Goal: Task Accomplishment & Management: Use online tool/utility

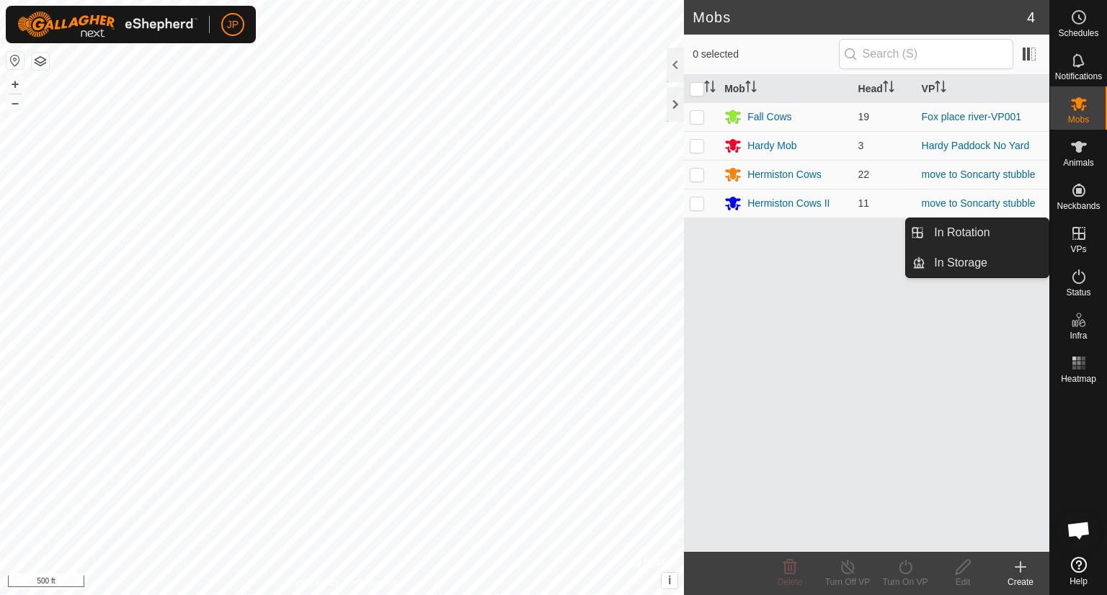
click at [1078, 235] on icon at bounding box center [1078, 233] width 13 height 13
click at [986, 235] on link "In Rotation" at bounding box center [986, 232] width 123 height 29
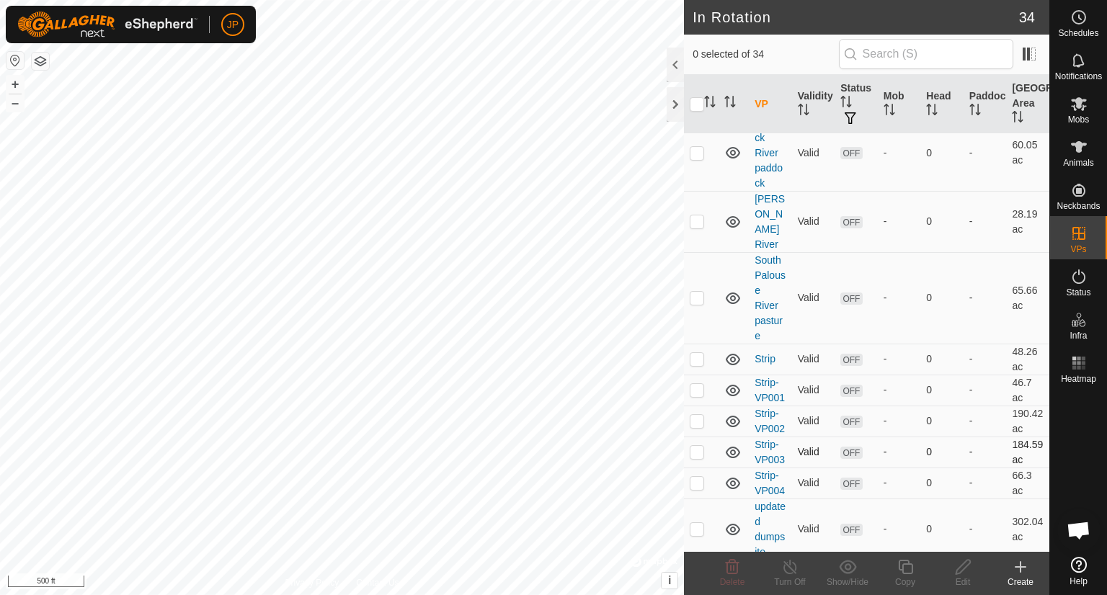
scroll to position [1566, 0]
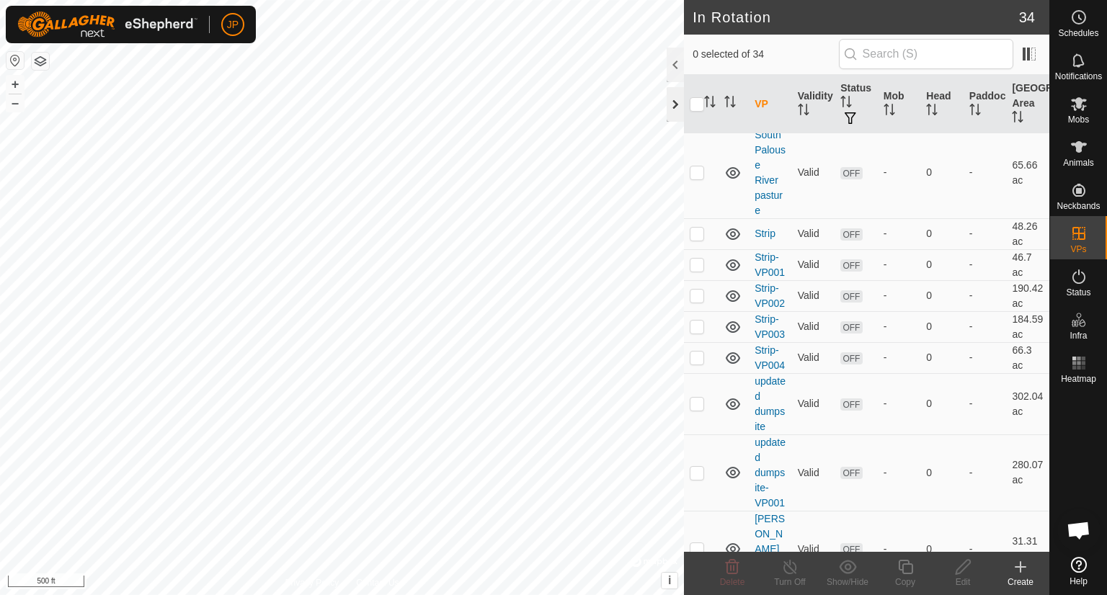
click at [679, 104] on div at bounding box center [674, 104] width 17 height 35
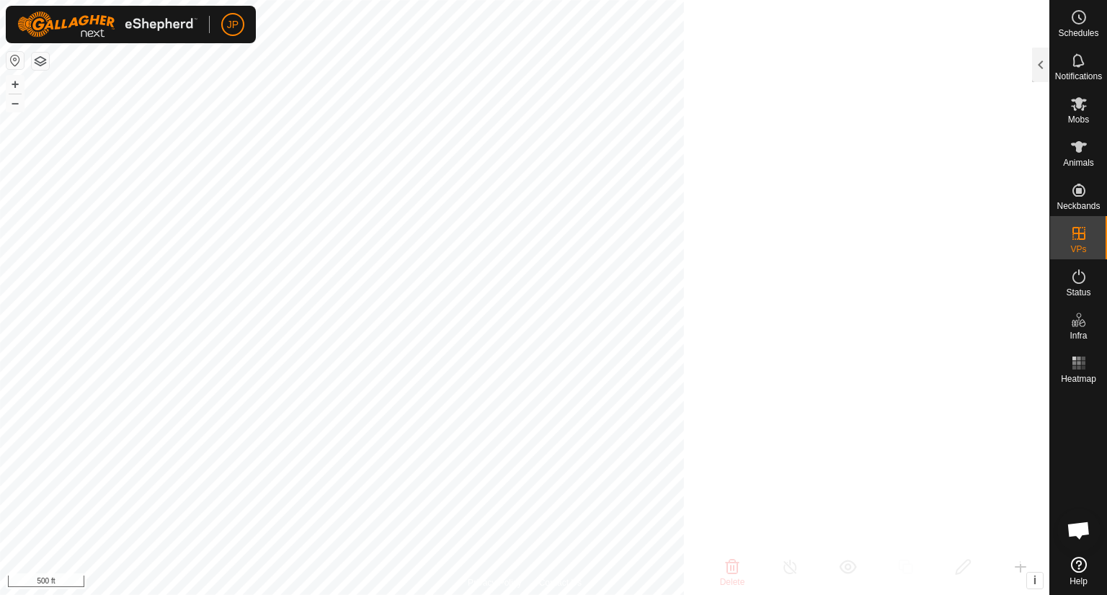
scroll to position [6324, 0]
click at [1039, 67] on div at bounding box center [1040, 65] width 17 height 35
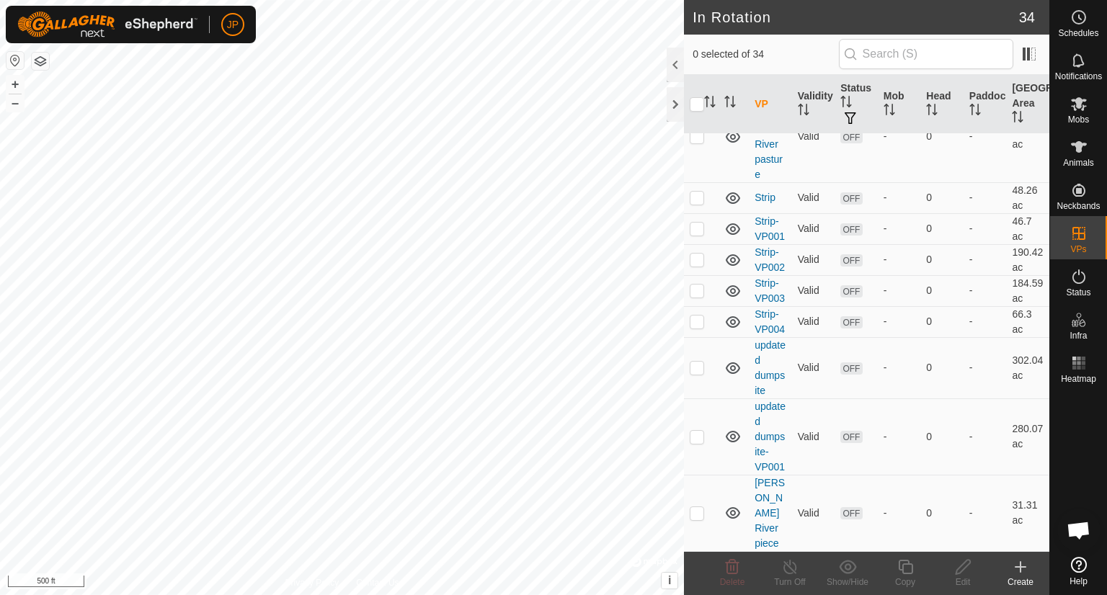
scroll to position [1566, 0]
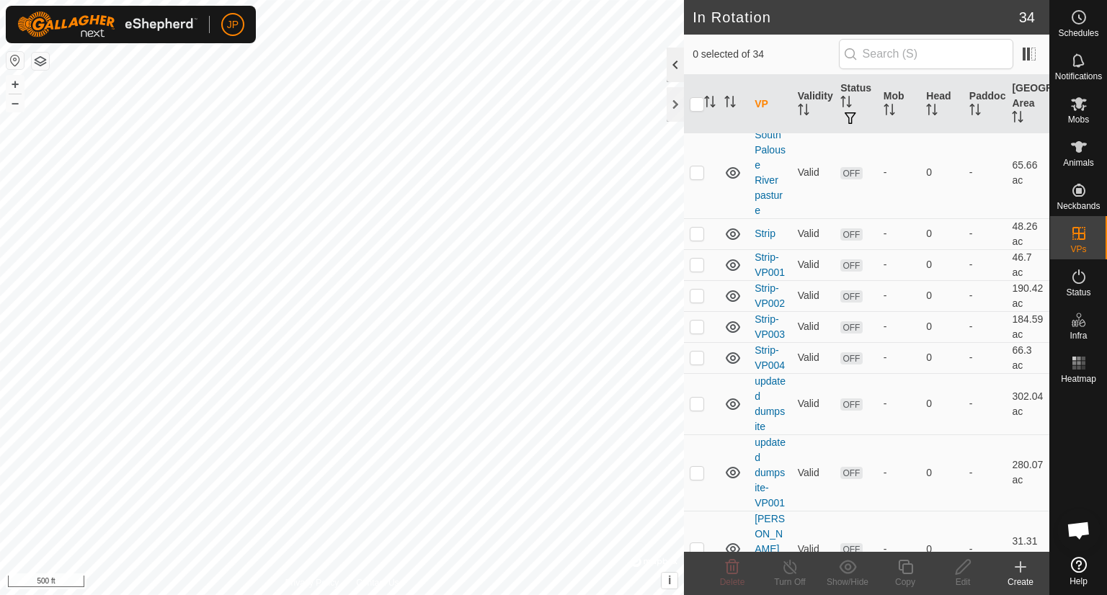
click at [673, 65] on div at bounding box center [674, 65] width 17 height 35
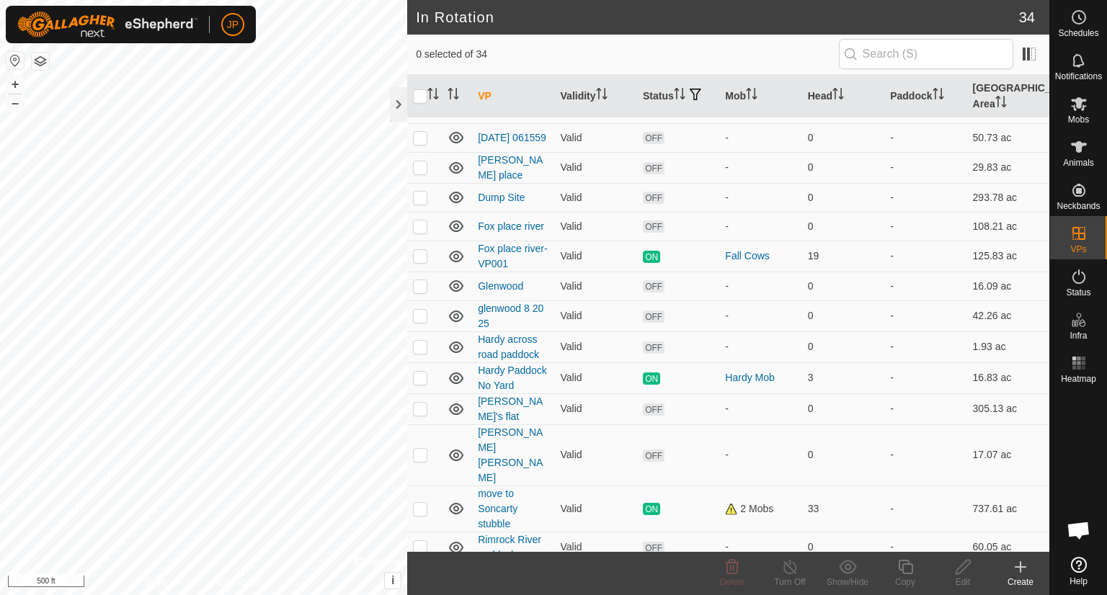
scroll to position [363, 0]
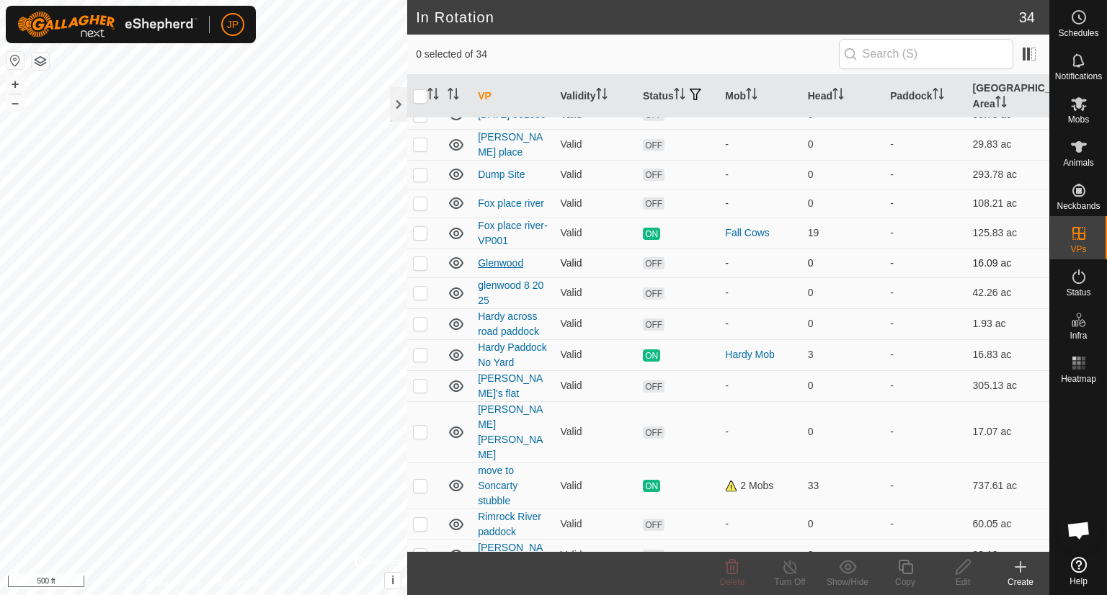
click at [507, 269] on link "Glenwood" at bounding box center [500, 263] width 45 height 12
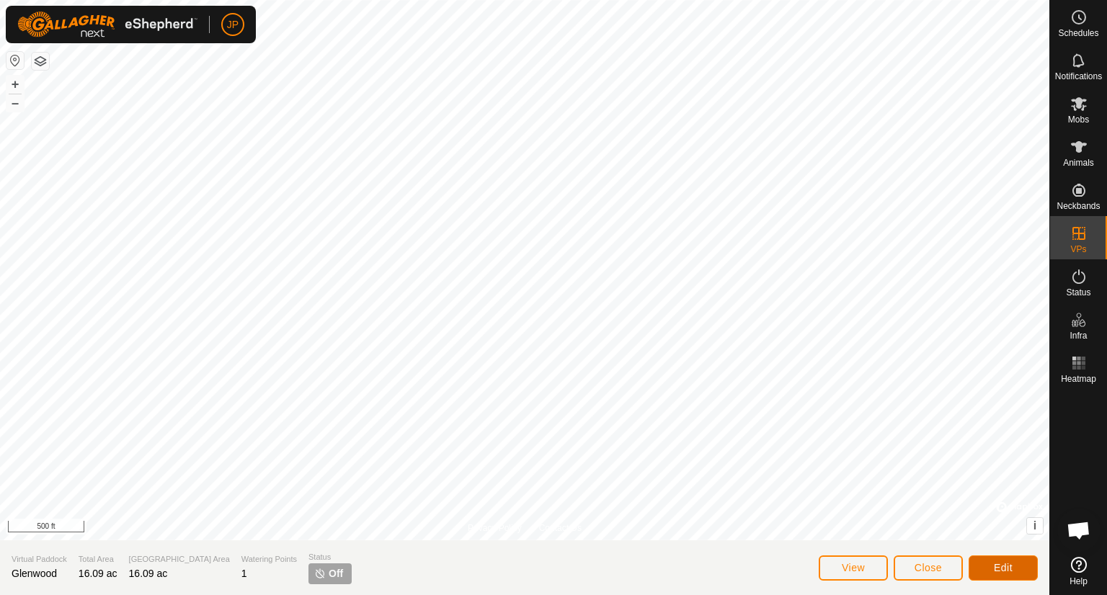
click at [1005, 568] on span "Edit" at bounding box center [1003, 568] width 19 height 12
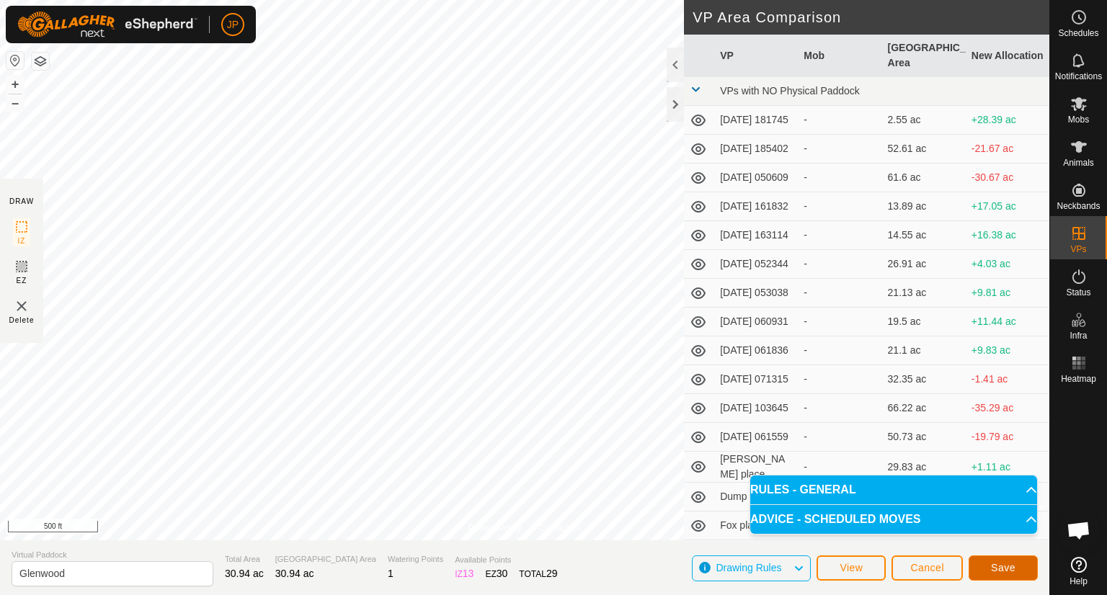
click at [1003, 565] on span "Save" at bounding box center [1003, 568] width 24 height 12
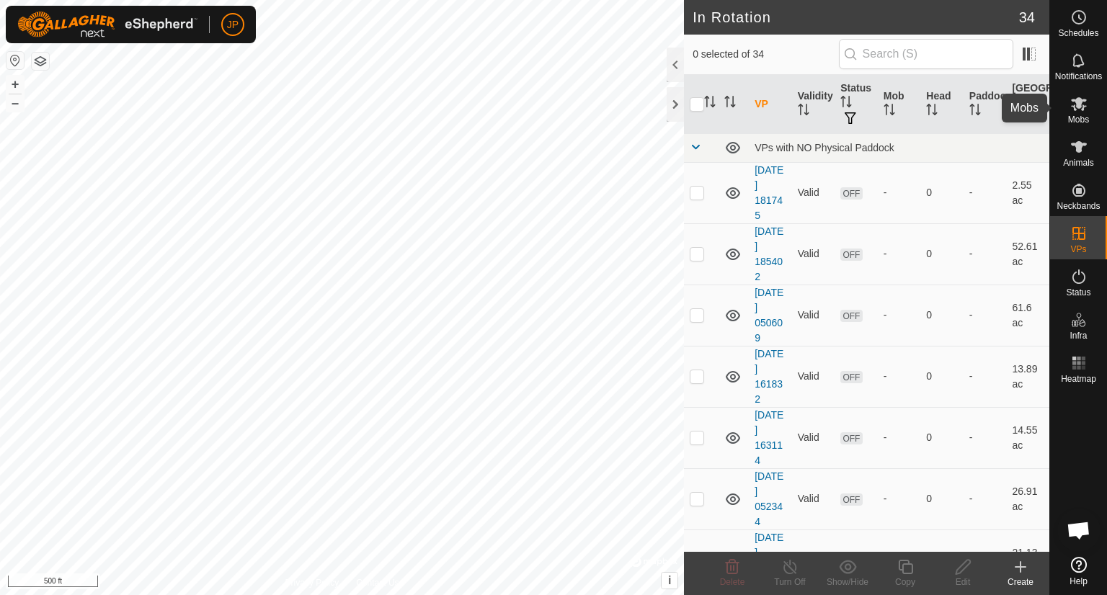
click at [1081, 97] on icon at bounding box center [1078, 103] width 17 height 17
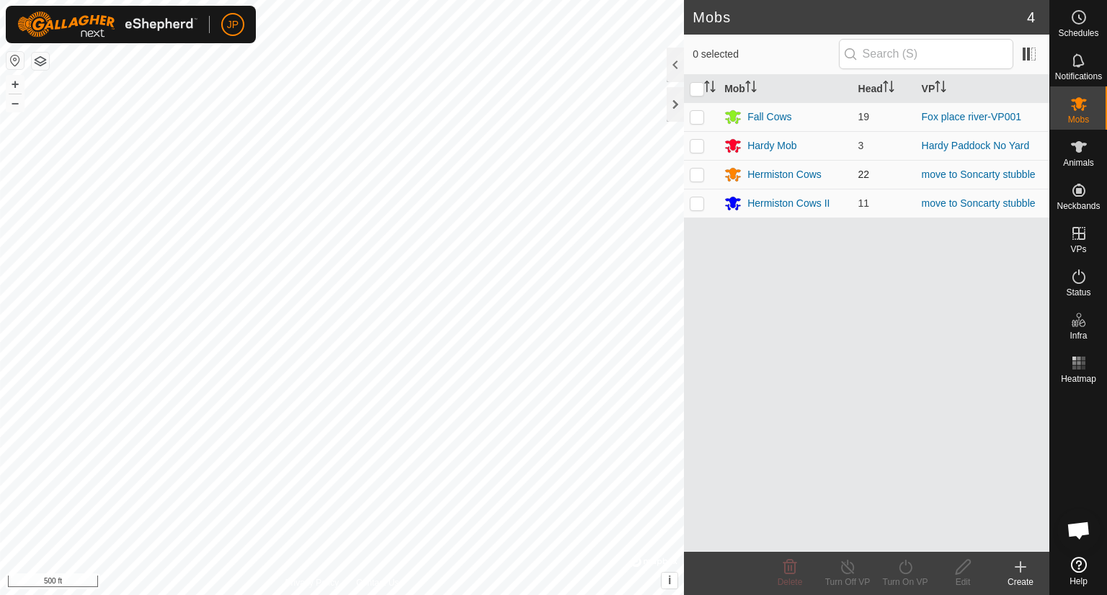
click at [700, 174] on p-checkbox at bounding box center [697, 175] width 14 height 12
checkbox input "true"
click at [697, 200] on p-checkbox at bounding box center [697, 203] width 14 height 12
checkbox input "true"
click at [700, 173] on p-checkbox at bounding box center [697, 175] width 14 height 12
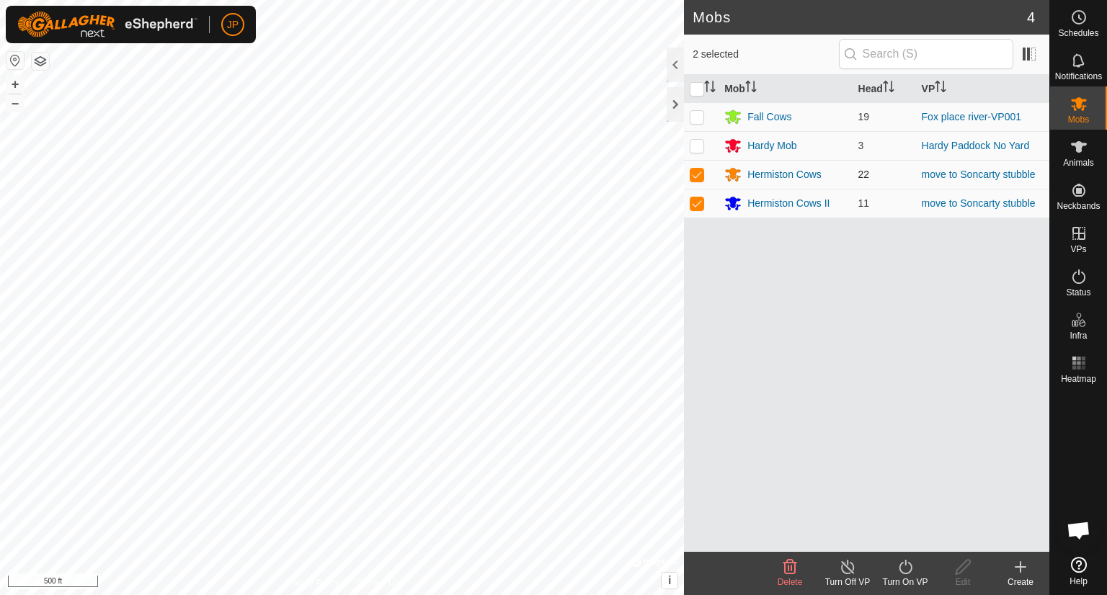
checkbox input "false"
click at [904, 566] on icon at bounding box center [905, 566] width 18 height 17
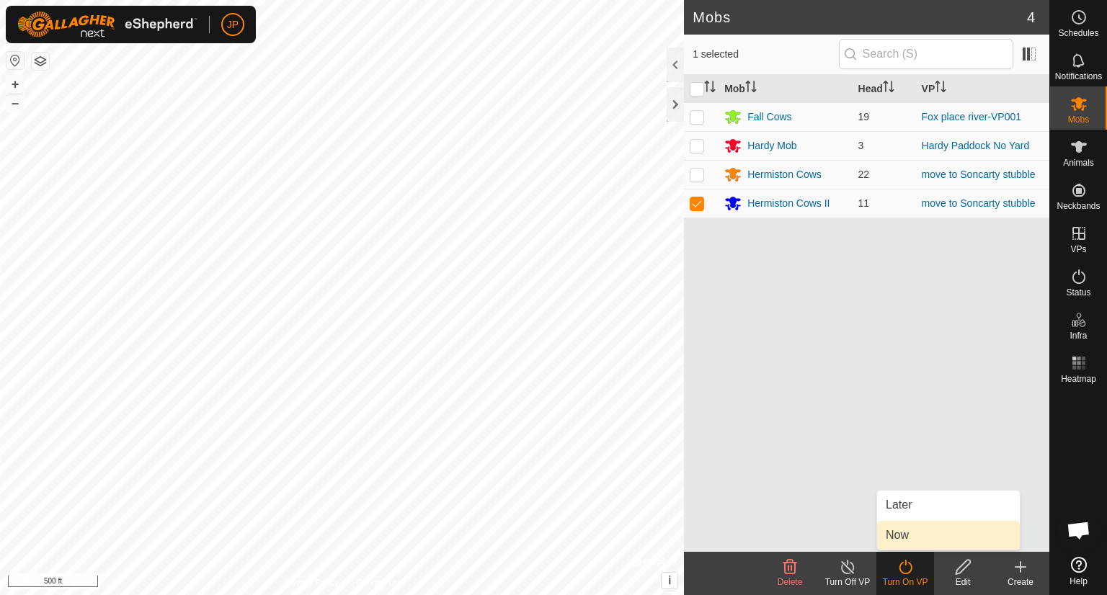
click at [900, 535] on link "Now" at bounding box center [948, 535] width 143 height 29
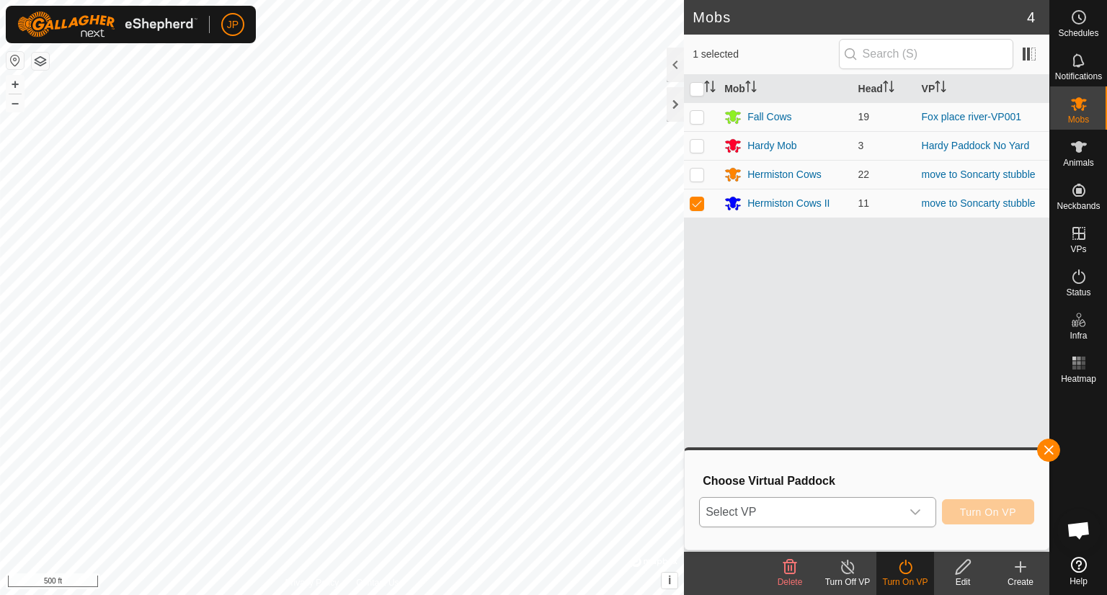
click at [914, 508] on icon "dropdown trigger" at bounding box center [915, 513] width 12 height 12
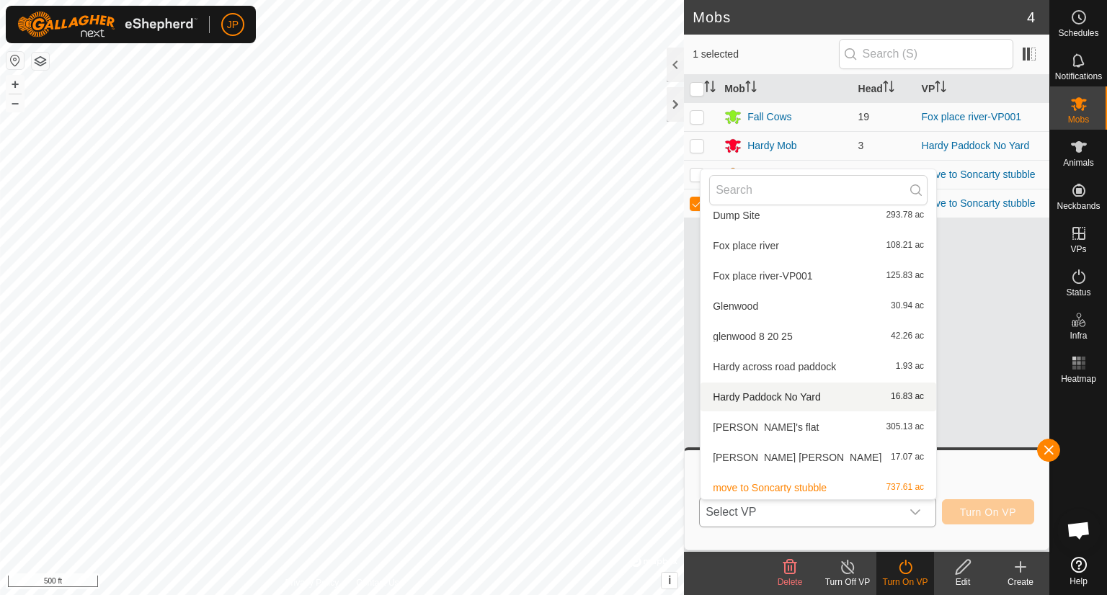
scroll to position [412, 0]
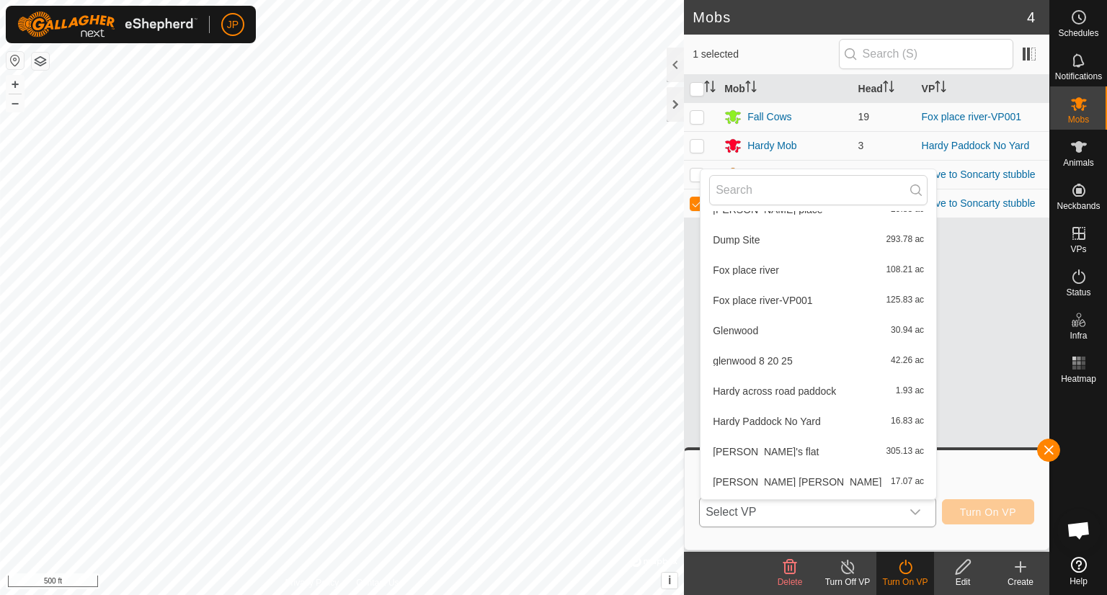
click at [741, 327] on li "Glenwood 30.94 ac" at bounding box center [818, 330] width 236 height 29
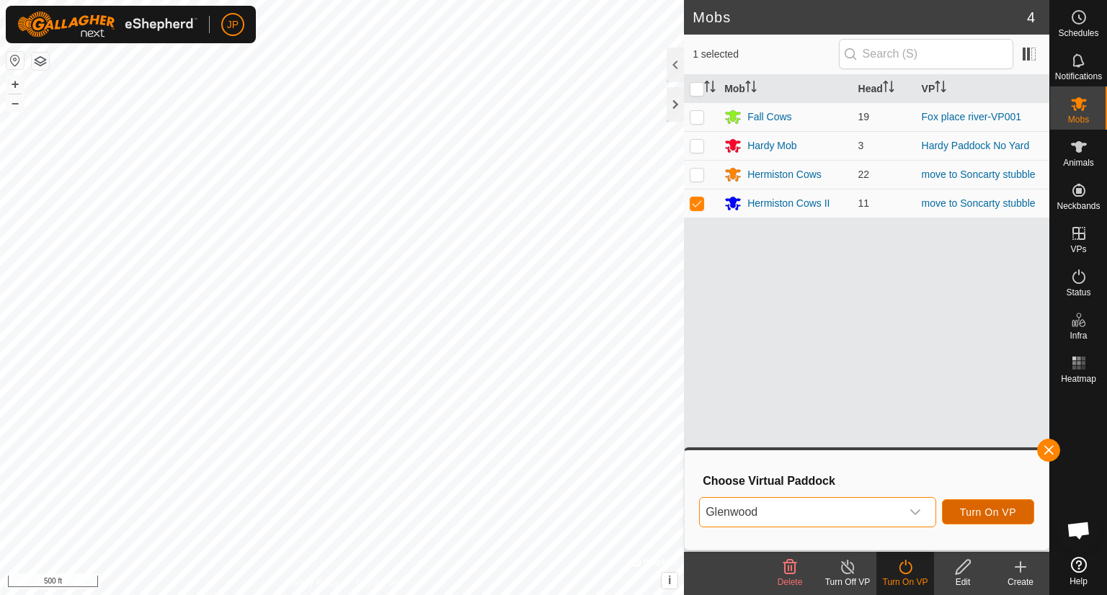
click at [976, 508] on span "Turn On VP" at bounding box center [988, 513] width 56 height 12
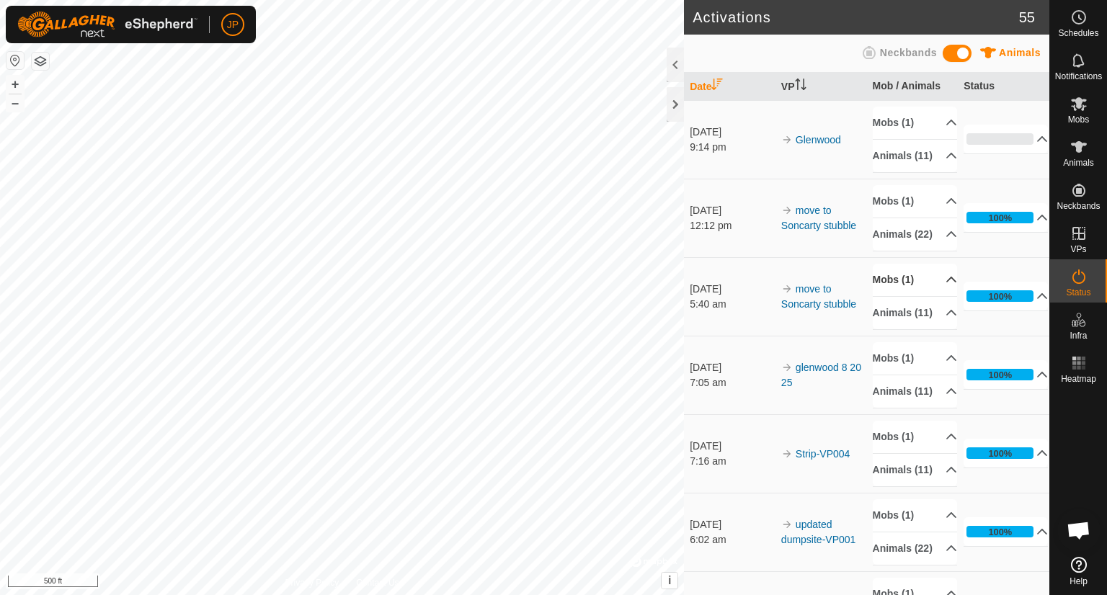
click at [933, 296] on p-accordion-header "Mobs (1)" at bounding box center [915, 280] width 84 height 32
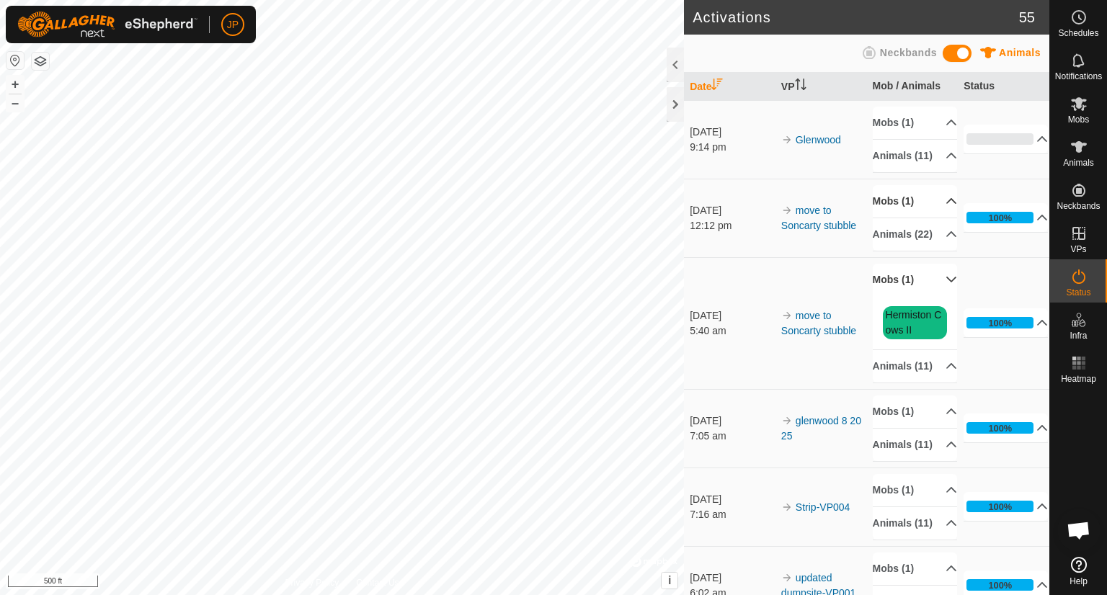
click at [933, 213] on p-accordion-header "Mobs (1)" at bounding box center [915, 201] width 84 height 32
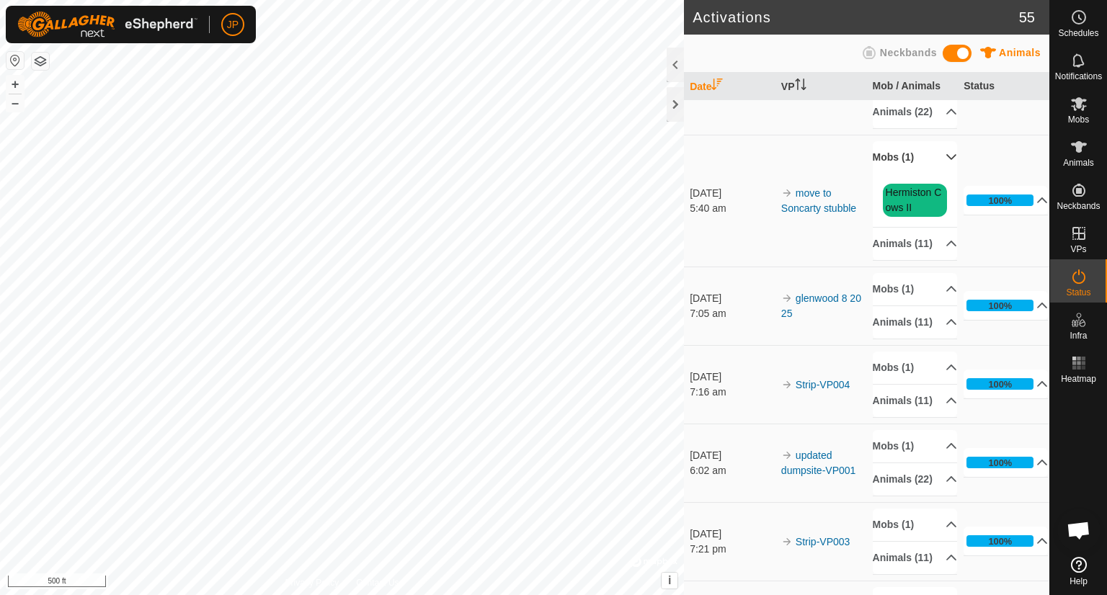
scroll to position [216, 0]
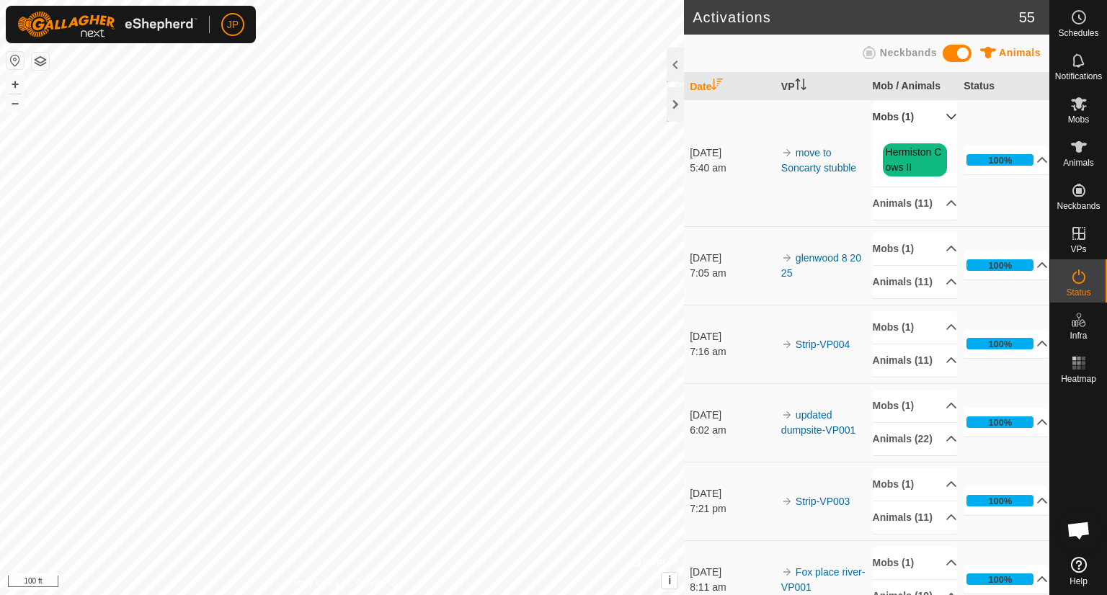
click at [695, 236] on div "Activations 55 Animals Neckbands Date VP Mob / Animals Status [DATE] 9:14 pm Gl…" at bounding box center [524, 297] width 1049 height 595
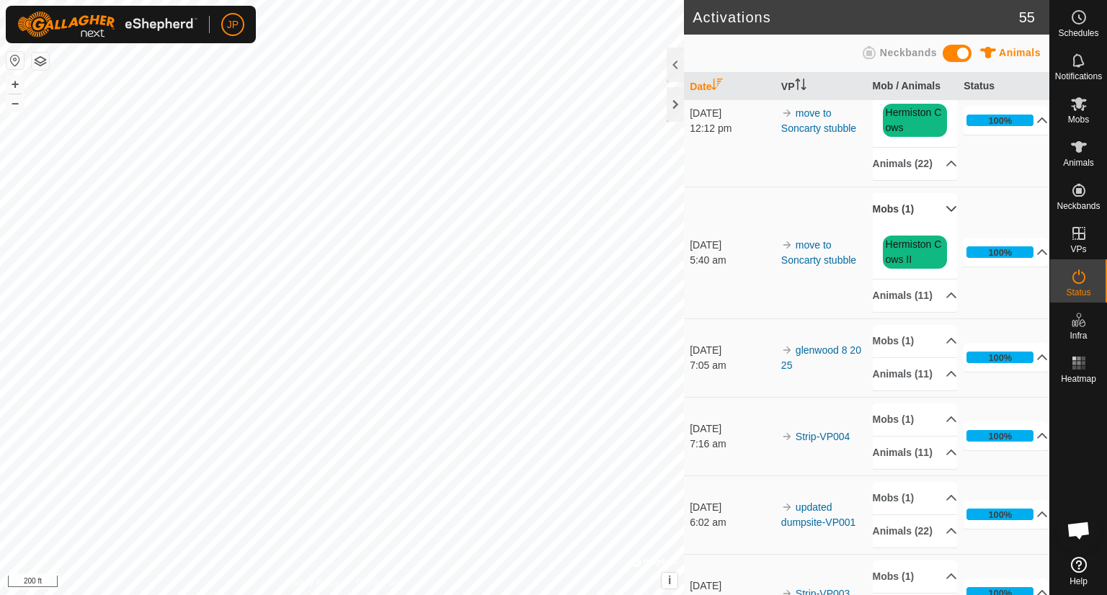
scroll to position [0, 0]
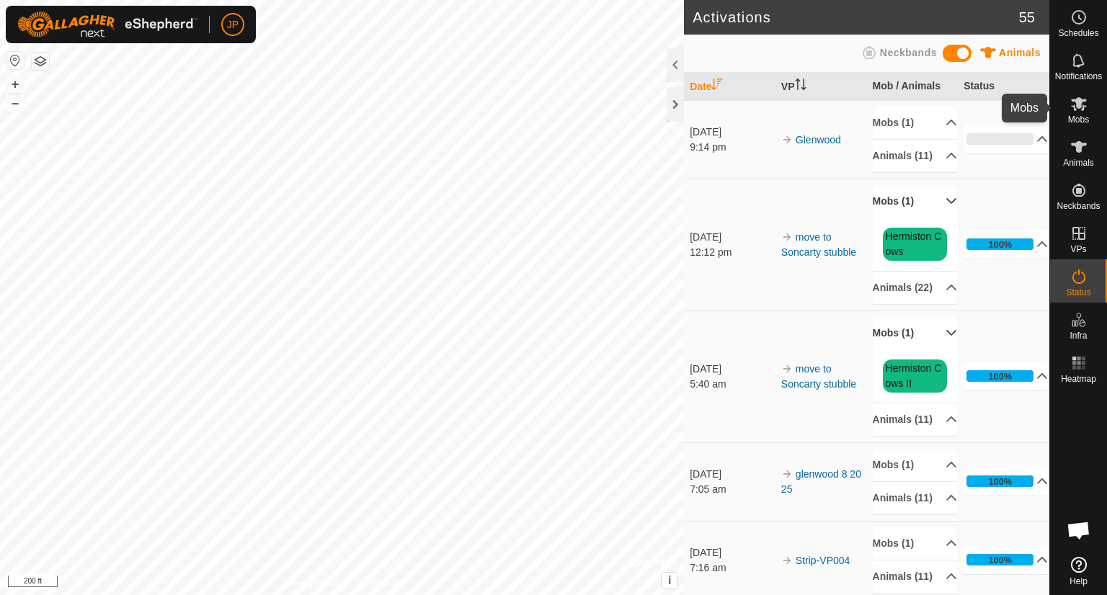
click at [1079, 106] on icon at bounding box center [1079, 104] width 16 height 14
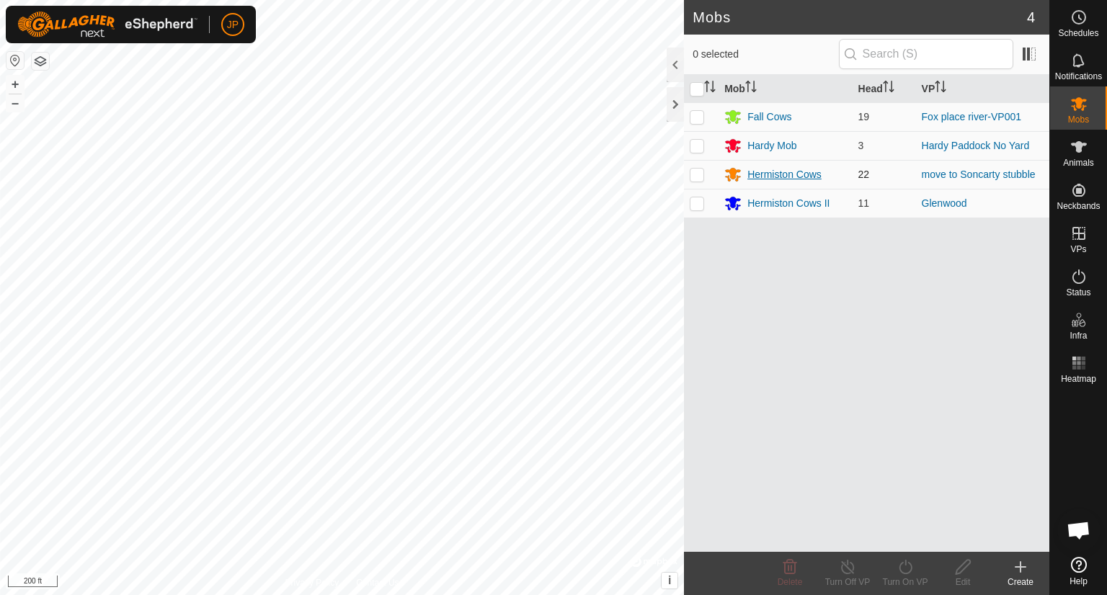
click at [776, 171] on div "Hermiston Cows" at bounding box center [784, 174] width 74 height 15
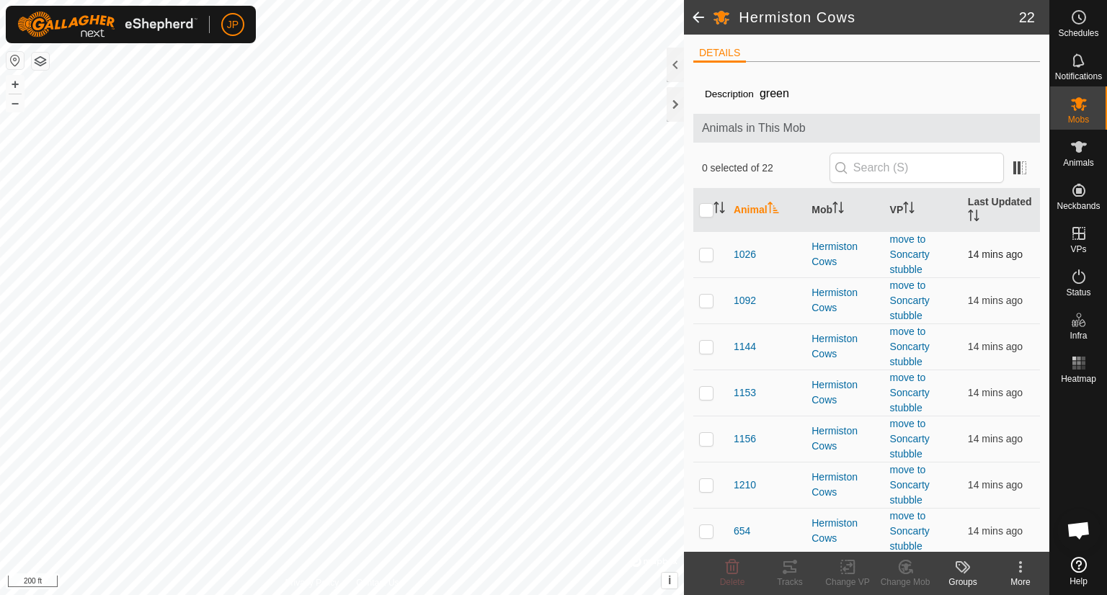
click at [709, 254] on p-checkbox at bounding box center [706, 255] width 14 height 12
checkbox input "true"
click at [707, 300] on p-checkbox at bounding box center [706, 301] width 14 height 12
checkbox input "true"
click at [701, 342] on p-checkbox at bounding box center [706, 347] width 14 height 12
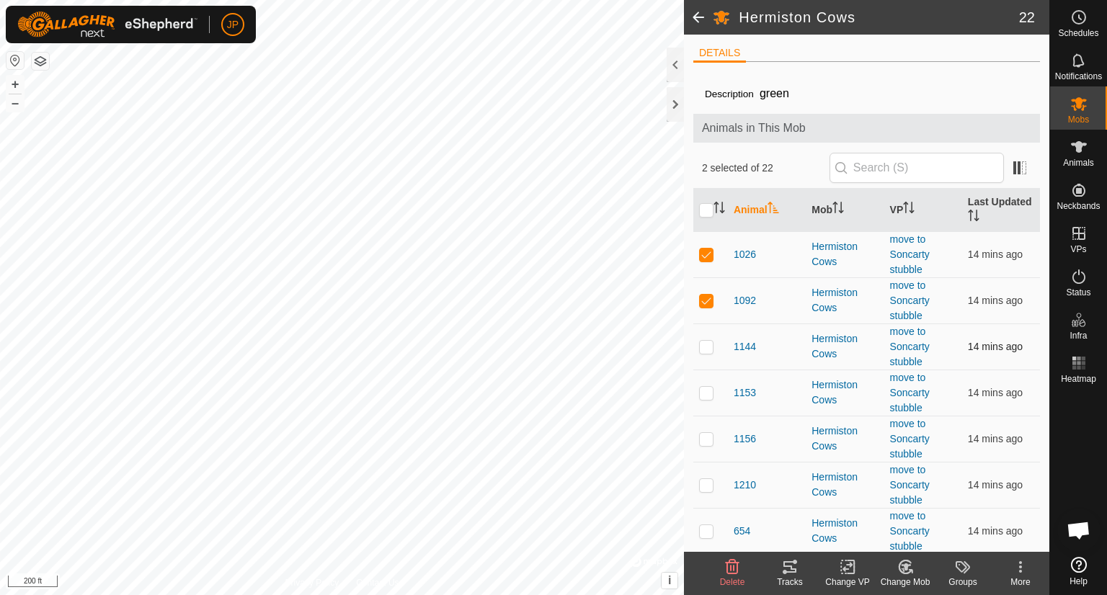
checkbox input "true"
click at [709, 390] on p-checkbox at bounding box center [706, 393] width 14 height 12
checkbox input "true"
click at [706, 440] on p-checkbox at bounding box center [706, 439] width 14 height 12
checkbox input "true"
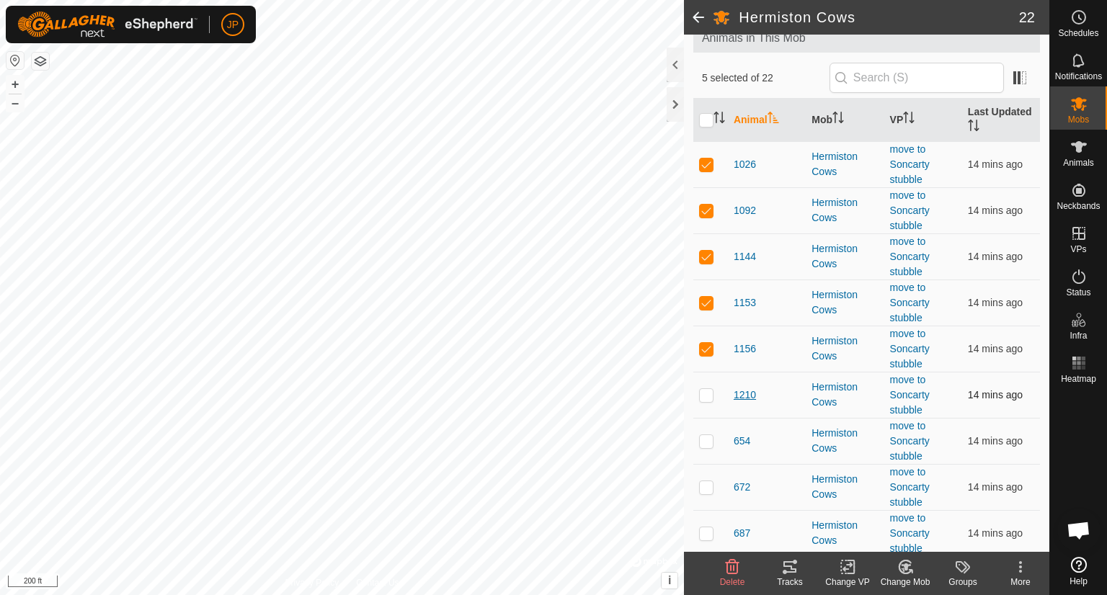
scroll to position [144, 0]
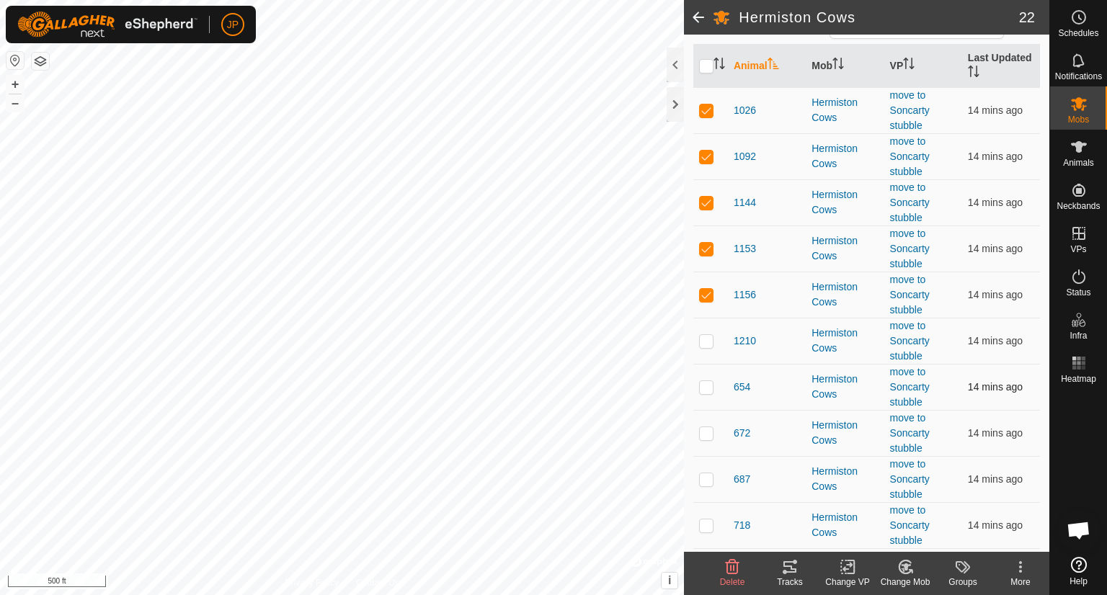
click at [707, 384] on p-checkbox at bounding box center [706, 387] width 14 height 12
checkbox input "true"
click at [709, 427] on p-checkbox at bounding box center [706, 433] width 14 height 12
checkbox input "true"
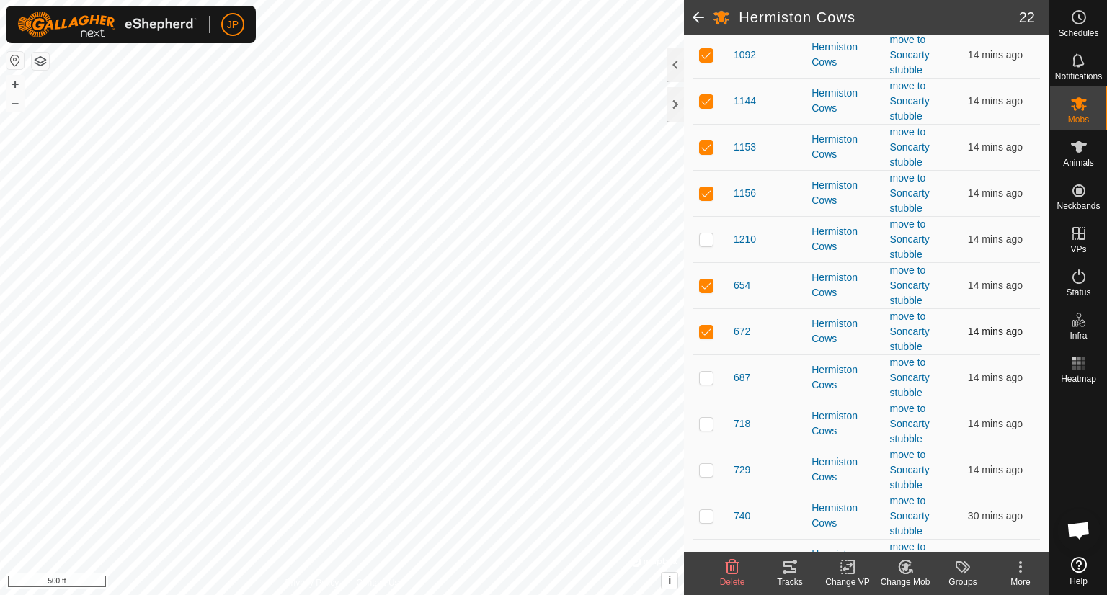
scroll to position [288, 0]
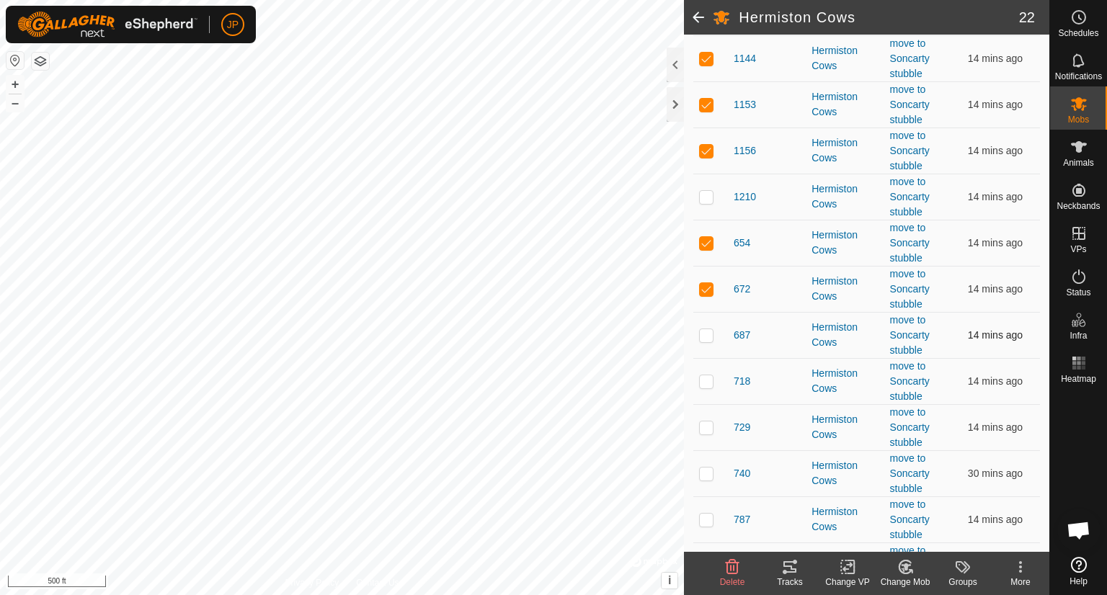
click at [703, 338] on p-checkbox at bounding box center [706, 335] width 14 height 12
checkbox input "true"
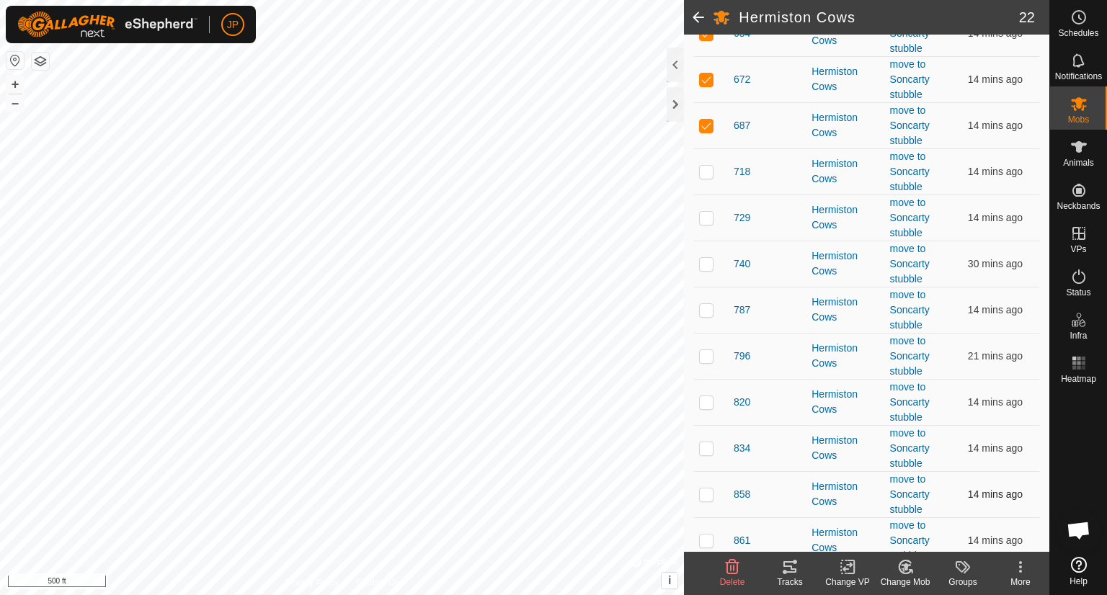
scroll to position [504, 0]
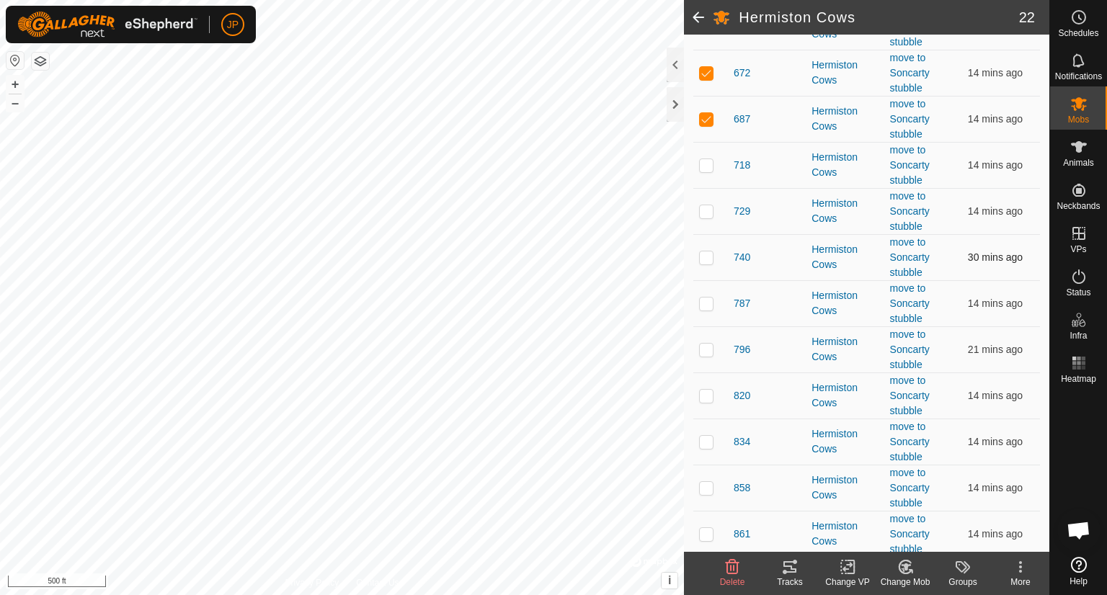
click at [709, 257] on p-checkbox at bounding box center [706, 257] width 14 height 12
checkbox input "true"
click at [704, 346] on p-checkbox at bounding box center [706, 350] width 14 height 12
checkbox input "true"
click at [702, 390] on p-checkbox at bounding box center [706, 396] width 14 height 12
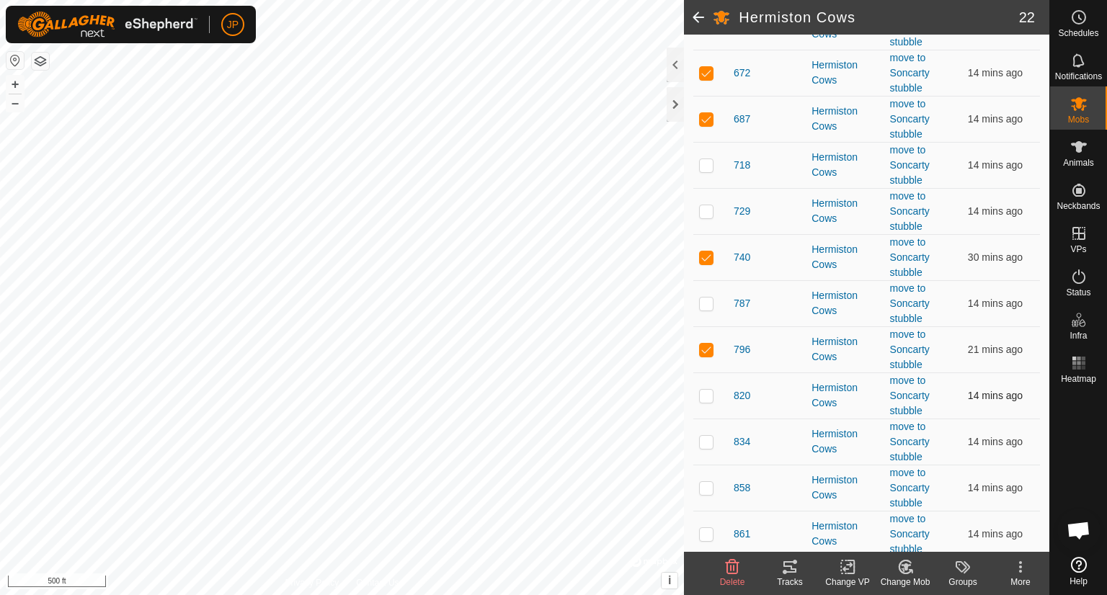
checkbox input "true"
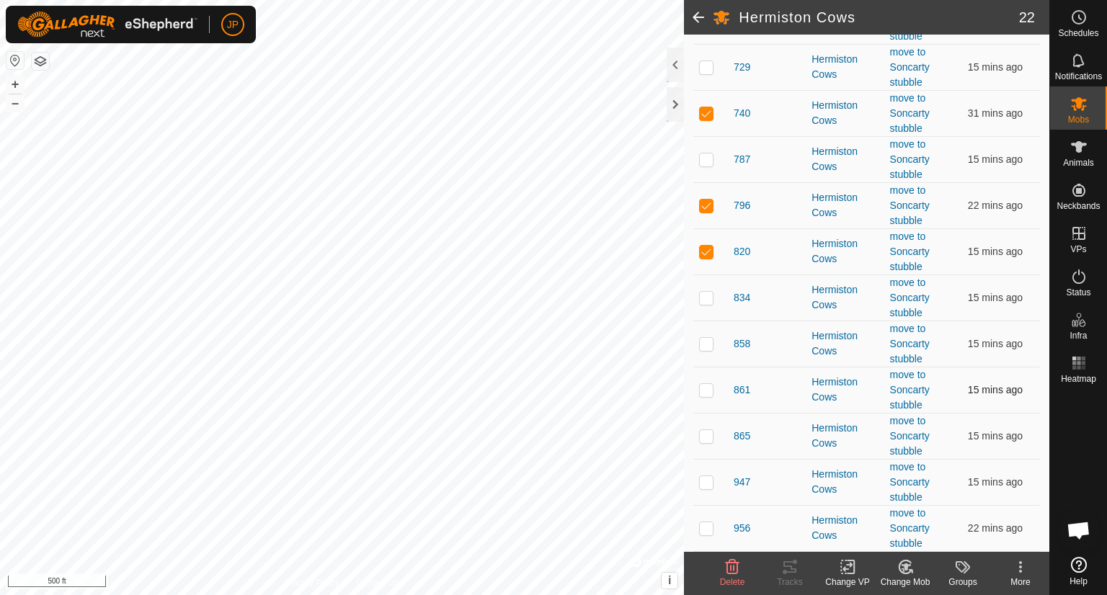
click at [707, 385] on p-checkbox at bounding box center [706, 390] width 14 height 12
checkbox input "true"
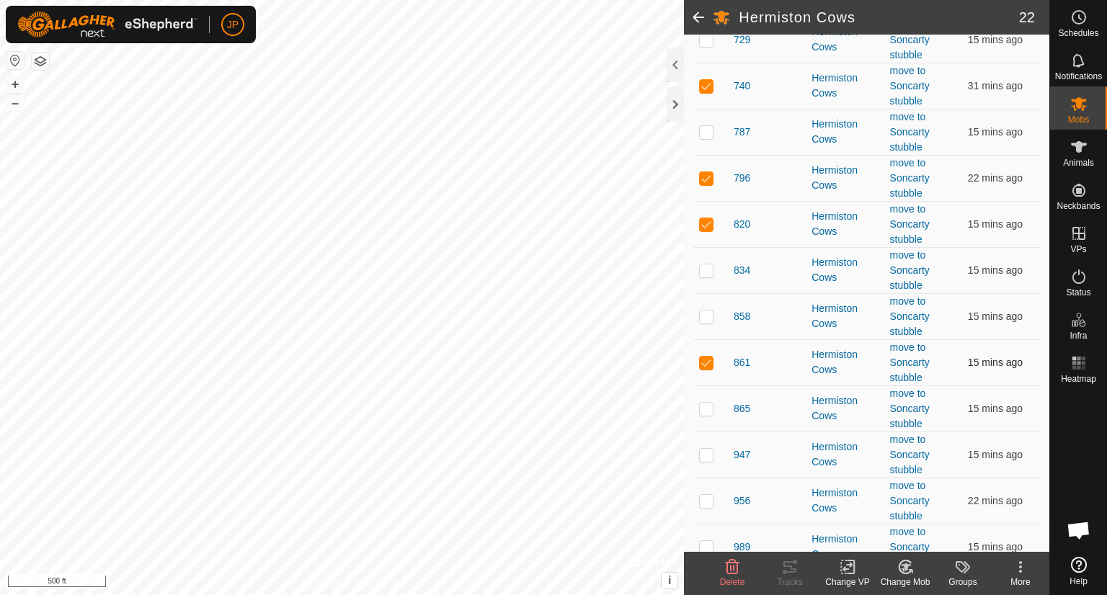
scroll to position [690, 0]
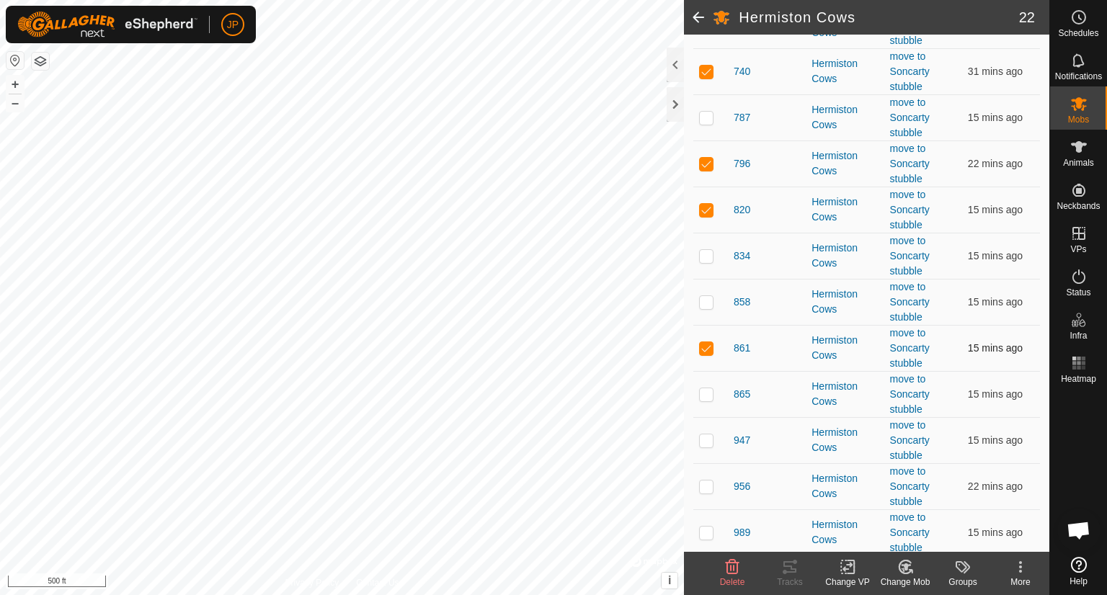
click at [708, 388] on p-checkbox at bounding box center [706, 394] width 14 height 12
checkbox input "true"
click at [705, 437] on p-checkbox at bounding box center [706, 440] width 14 height 12
checkbox input "true"
click at [710, 483] on p-checkbox at bounding box center [706, 487] width 14 height 12
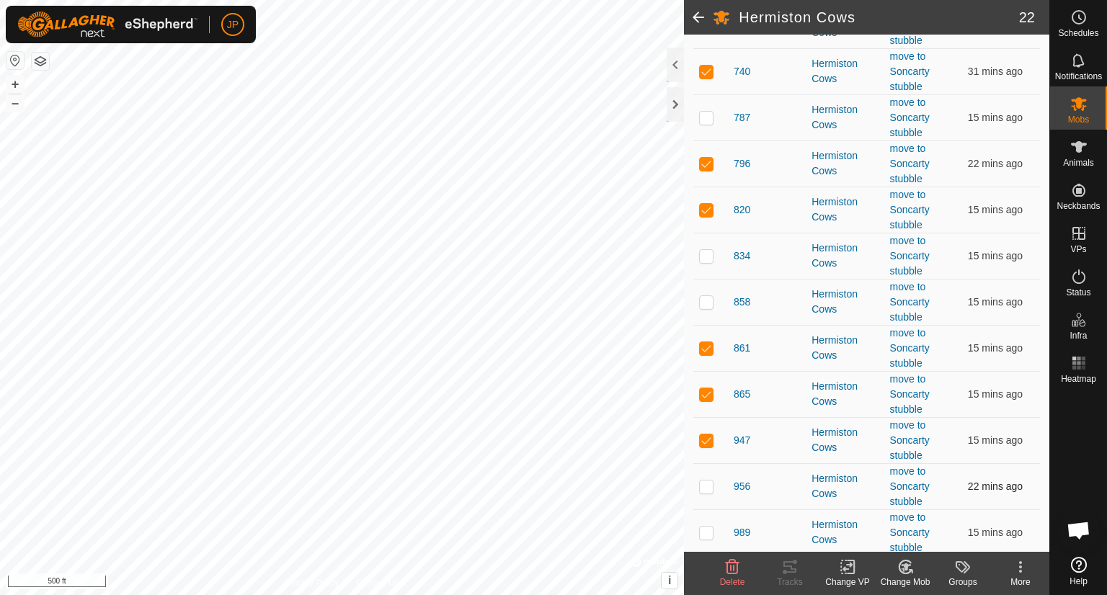
checkbox input "true"
click at [710, 528] on p-checkbox at bounding box center [706, 533] width 14 height 12
checkbox input "true"
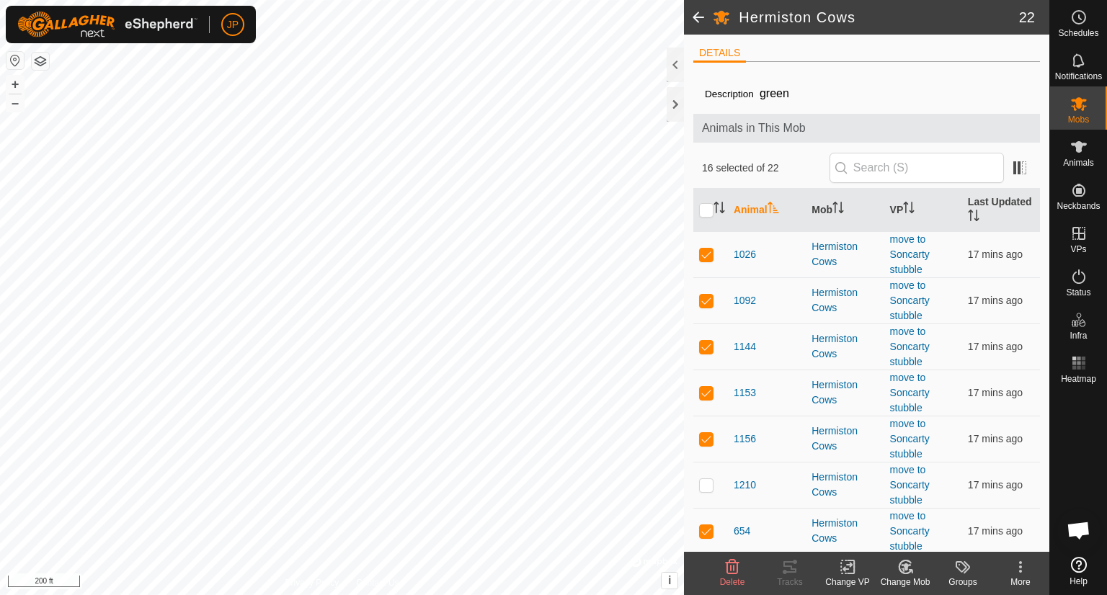
scroll to position [0, 0]
click at [707, 254] on p-checkbox at bounding box center [706, 255] width 14 height 12
checkbox input "false"
click at [849, 569] on icon at bounding box center [848, 566] width 18 height 17
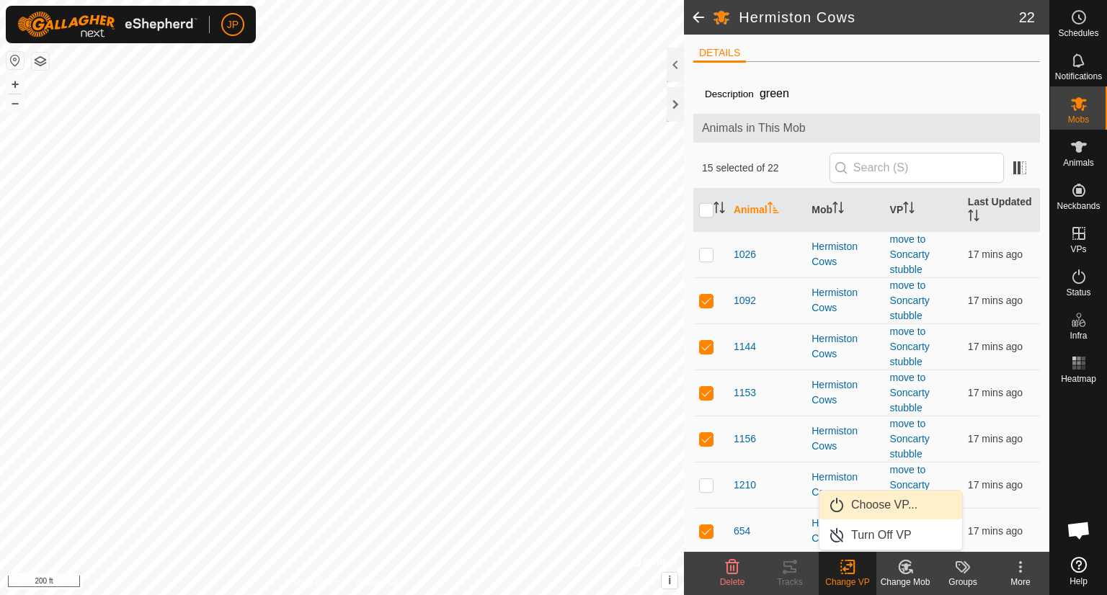
click at [881, 507] on link "Choose VP..." at bounding box center [890, 505] width 143 height 29
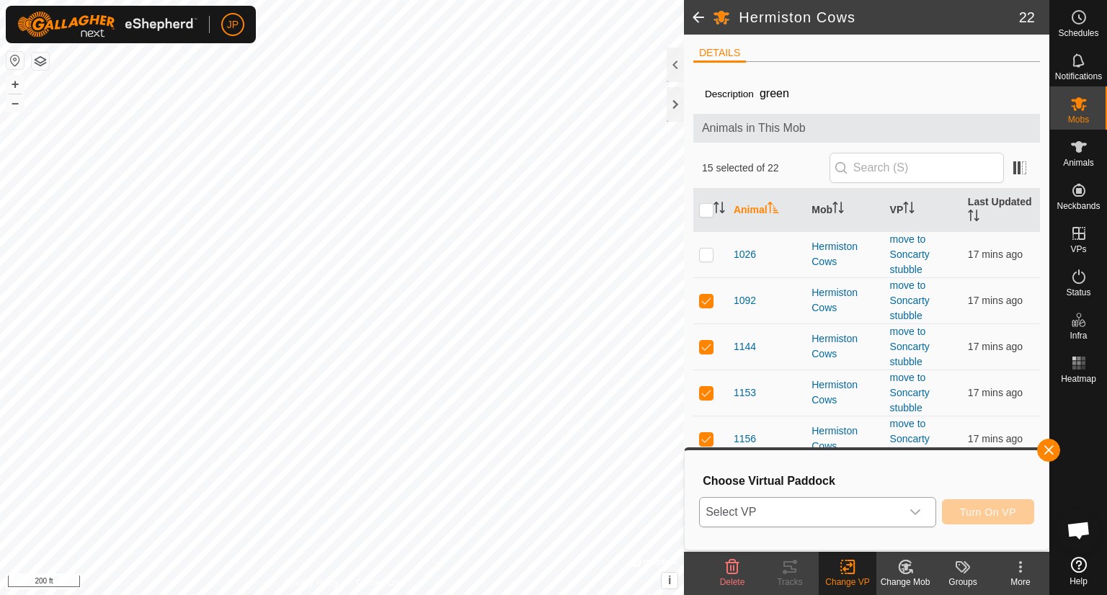
click at [910, 507] on icon "dropdown trigger" at bounding box center [915, 513] width 12 height 12
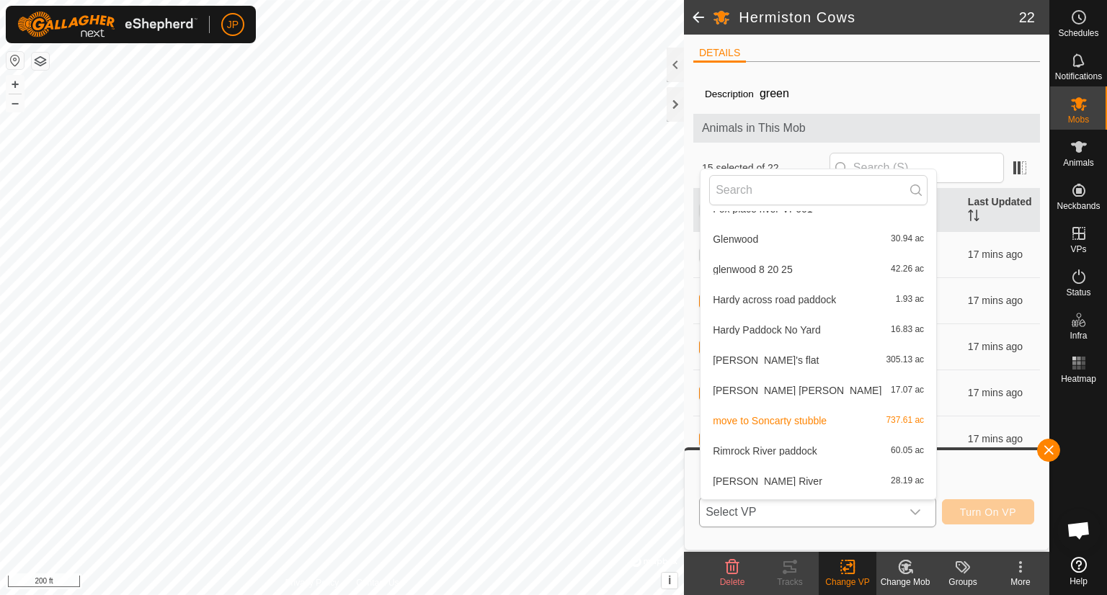
scroll to position [484, 0]
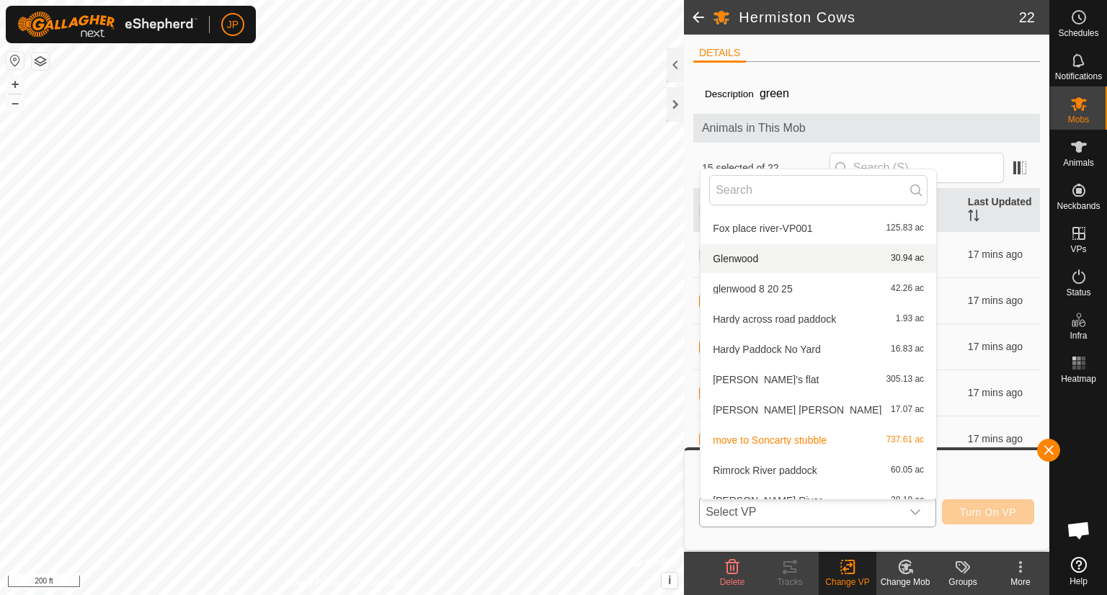
click at [756, 254] on li "Glenwood 30.94 ac" at bounding box center [818, 258] width 236 height 29
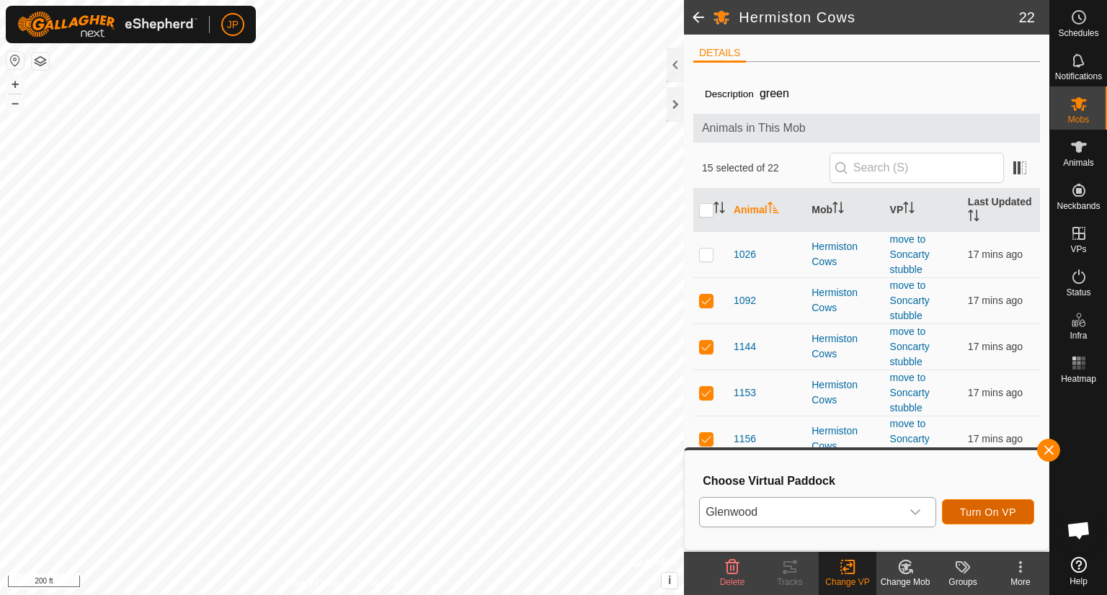
click at [990, 512] on span "Turn On VP" at bounding box center [988, 513] width 56 height 12
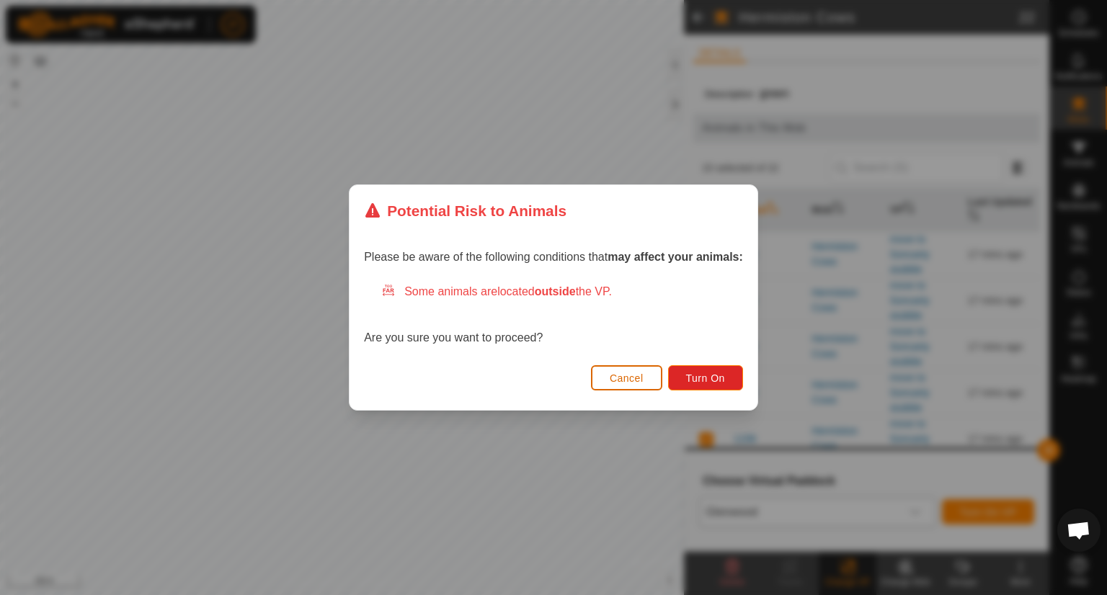
click at [639, 380] on span "Cancel" at bounding box center [627, 379] width 34 height 12
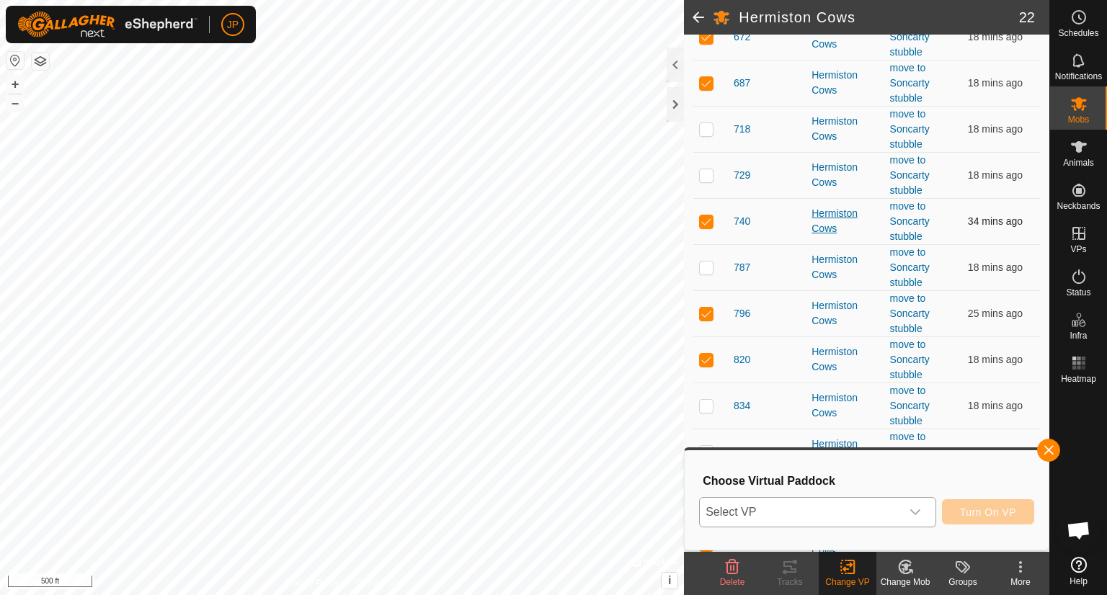
scroll to position [576, 0]
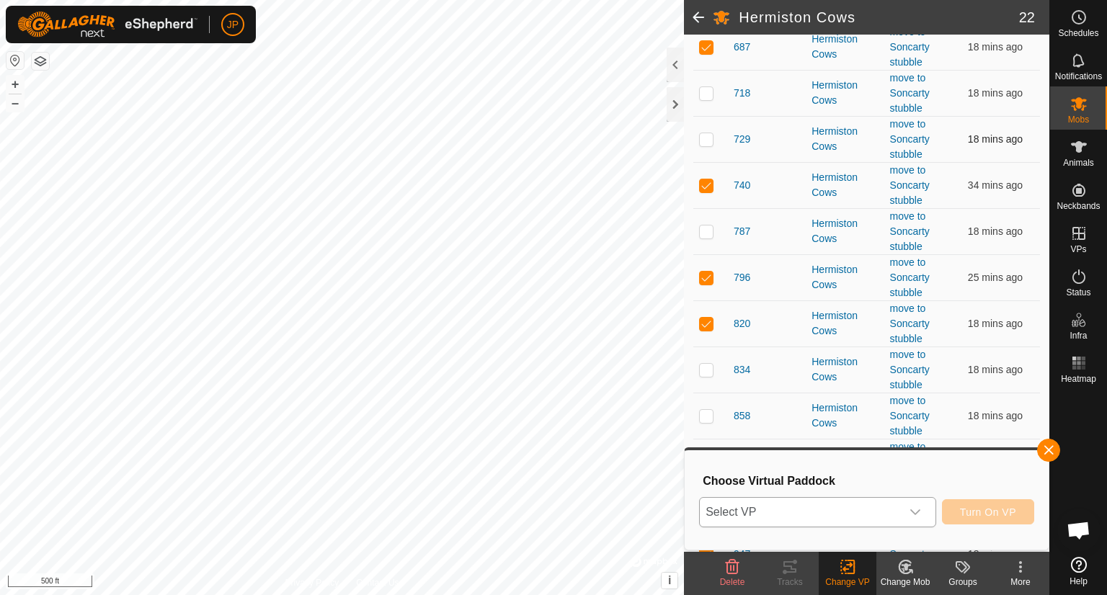
click at [702, 140] on p-checkbox at bounding box center [706, 139] width 14 height 12
checkbox input "true"
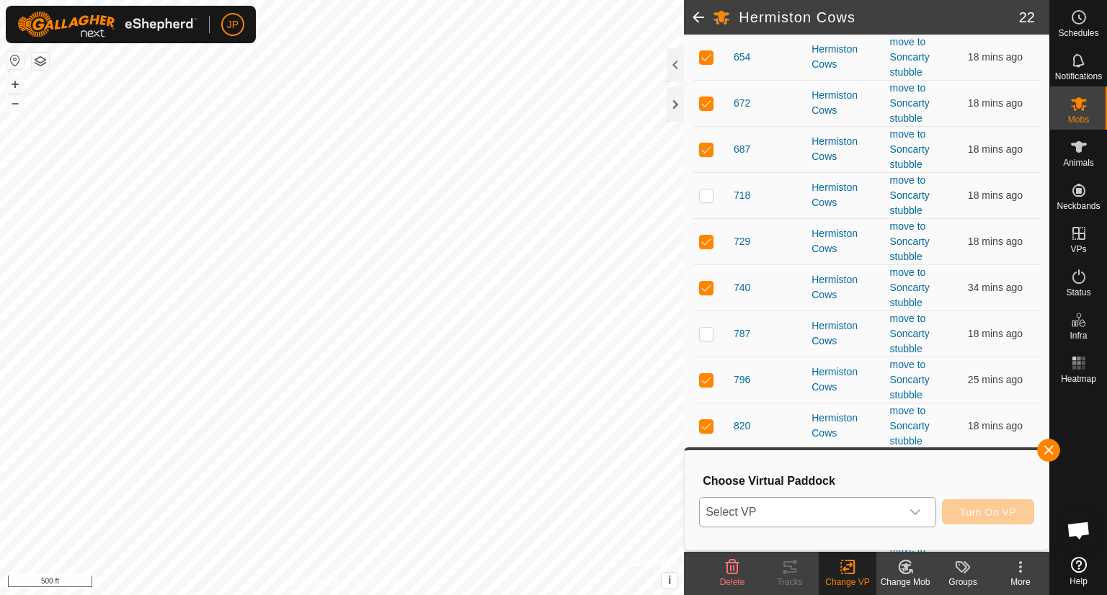
scroll to position [690, 0]
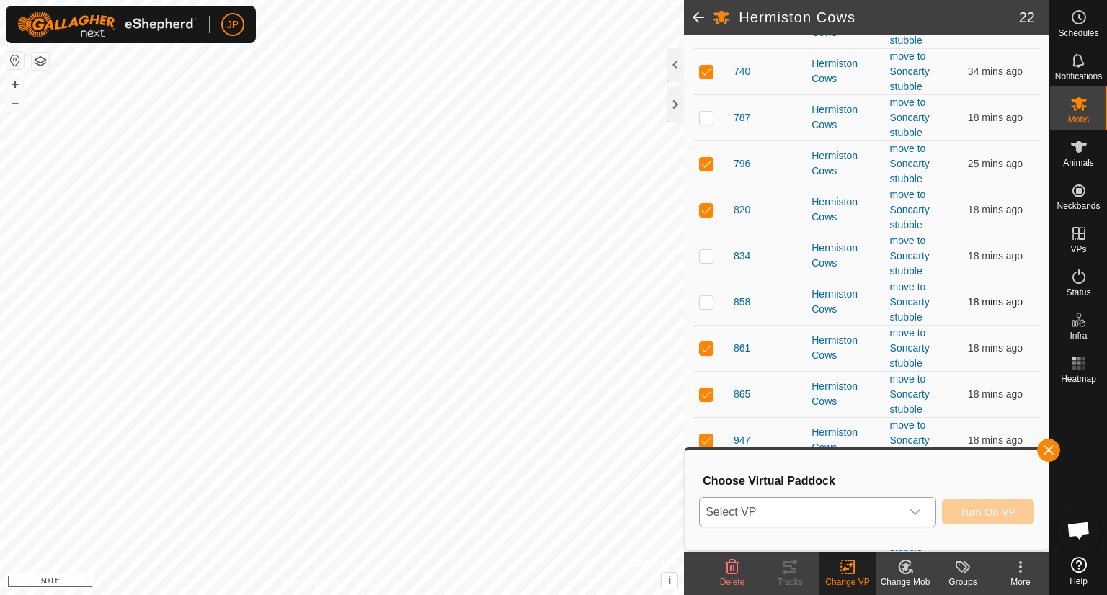
click at [703, 301] on p-checkbox at bounding box center [706, 302] width 14 height 12
click at [702, 298] on p-checkbox at bounding box center [706, 302] width 14 height 12
checkbox input "false"
click at [708, 393] on p-checkbox at bounding box center [706, 394] width 14 height 12
checkbox input "false"
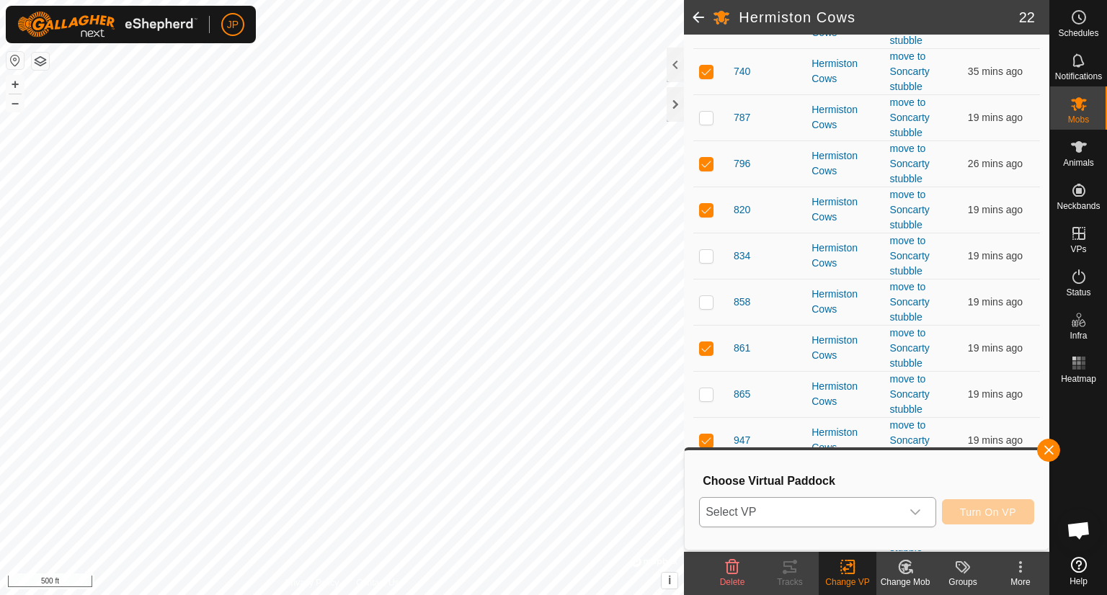
click at [917, 511] on icon "dropdown trigger" at bounding box center [915, 512] width 10 height 6
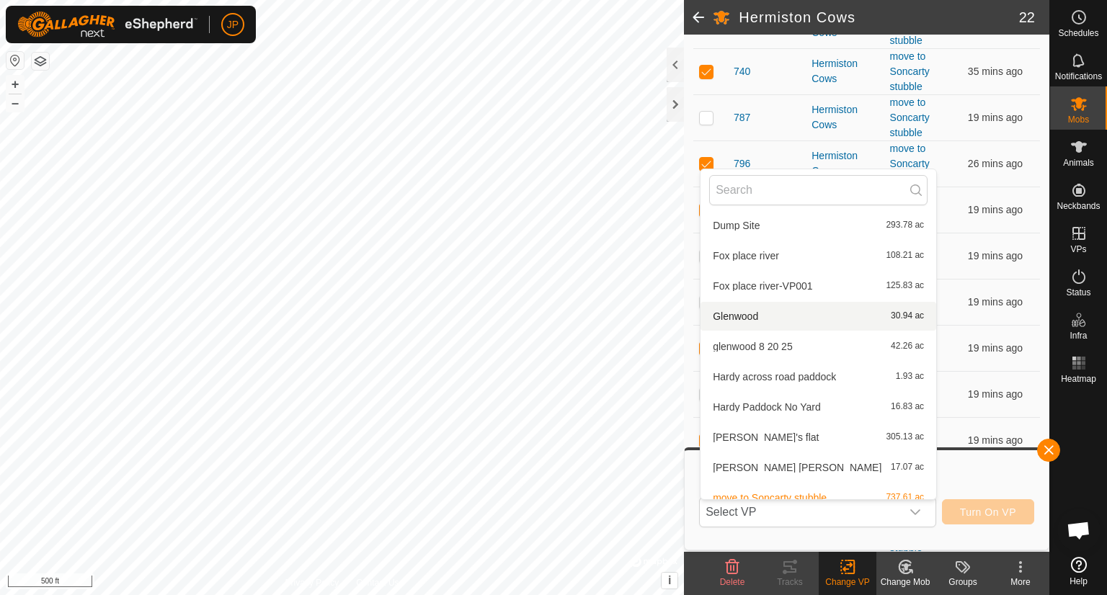
scroll to position [432, 0]
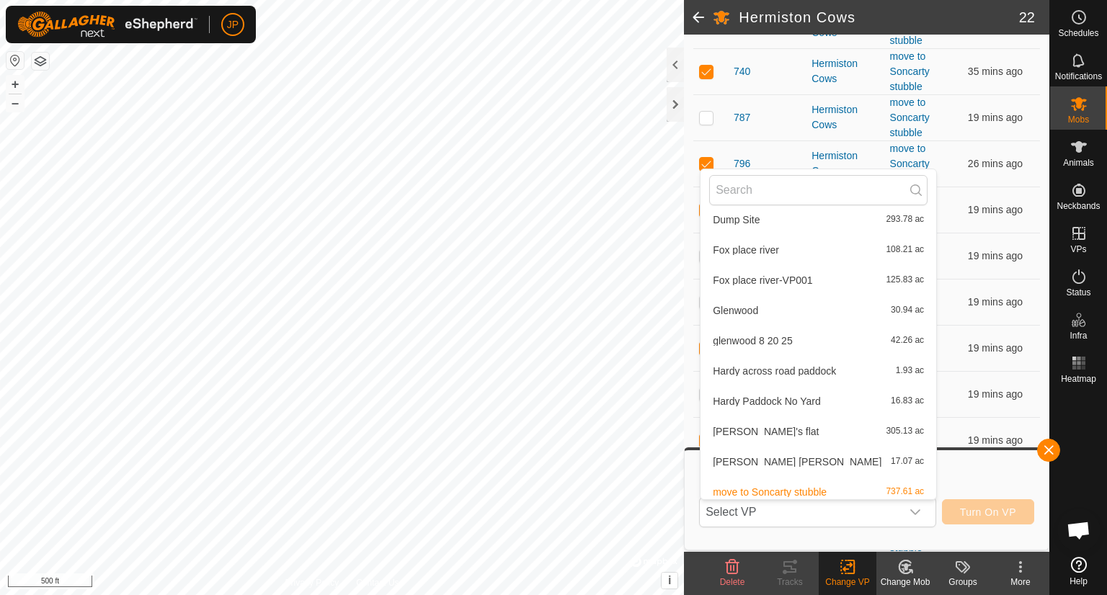
click at [793, 309] on li "Glenwood 30.94 ac" at bounding box center [818, 310] width 236 height 29
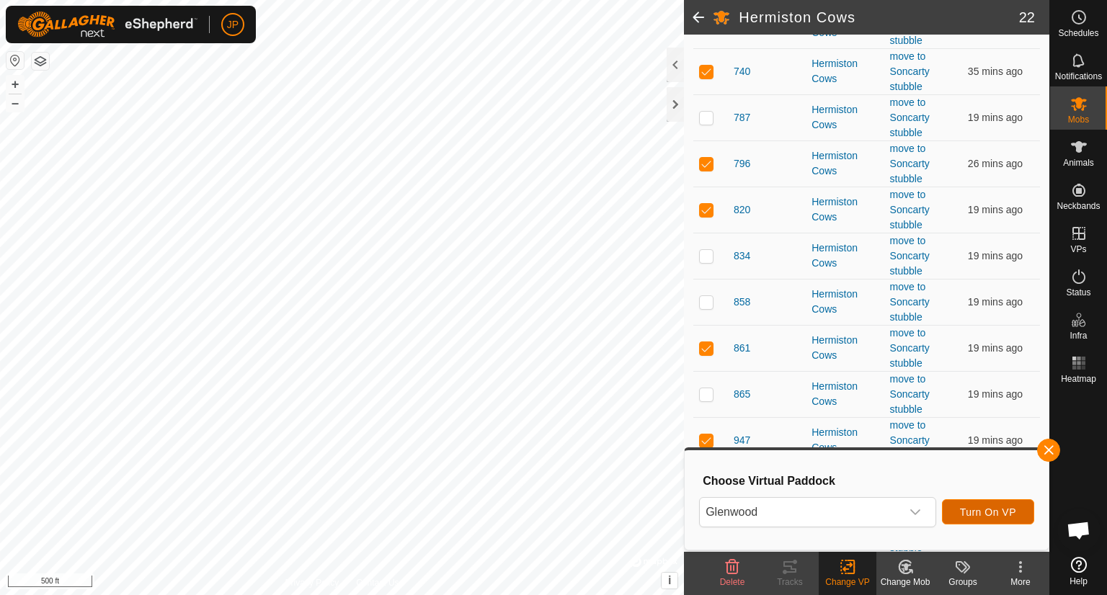
click at [977, 509] on span "Turn On VP" at bounding box center [988, 513] width 56 height 12
